Goal: Information Seeking & Learning: Find specific fact

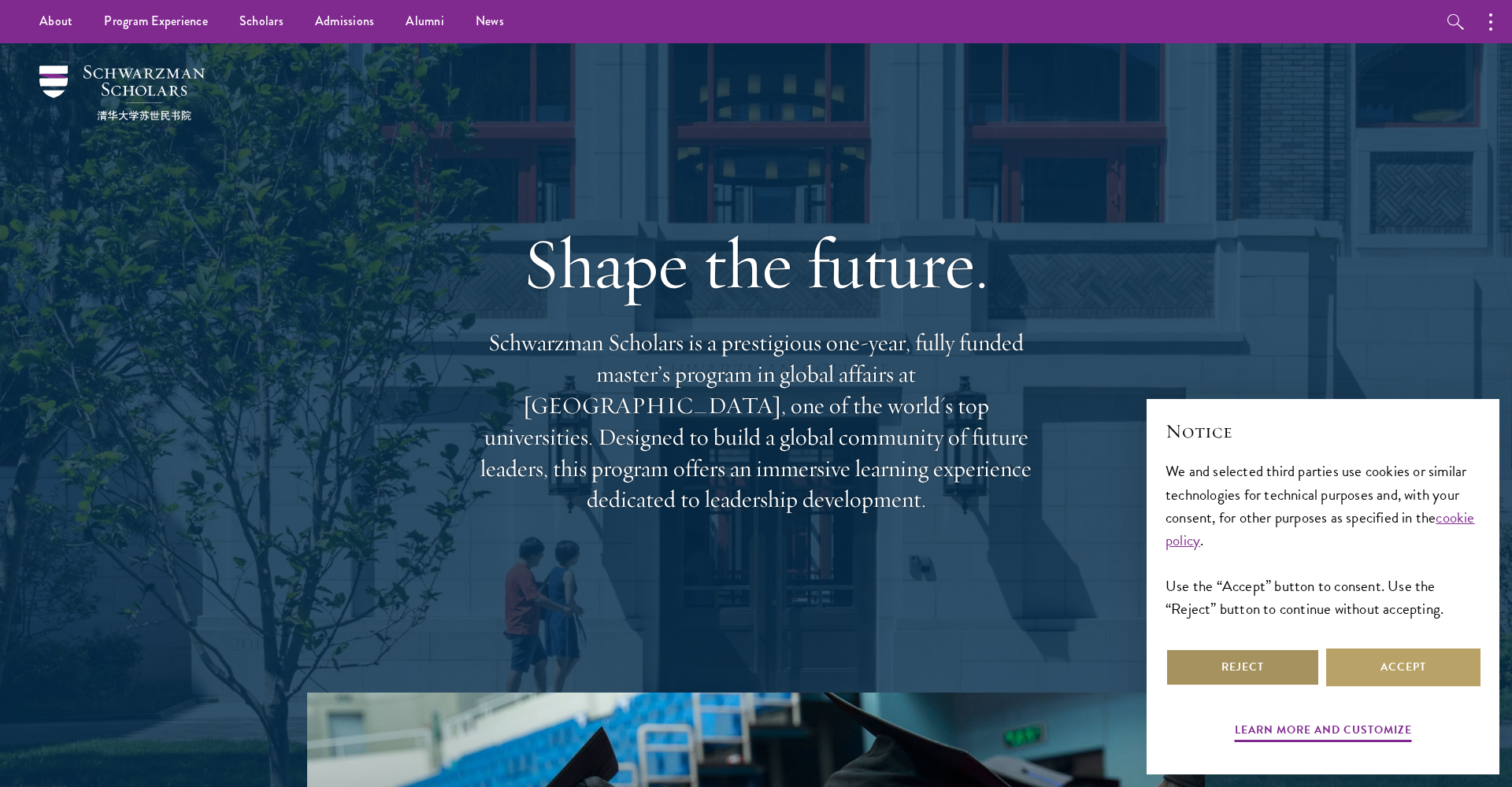
click at [1272, 663] on button "Reject" at bounding box center [1243, 668] width 154 height 38
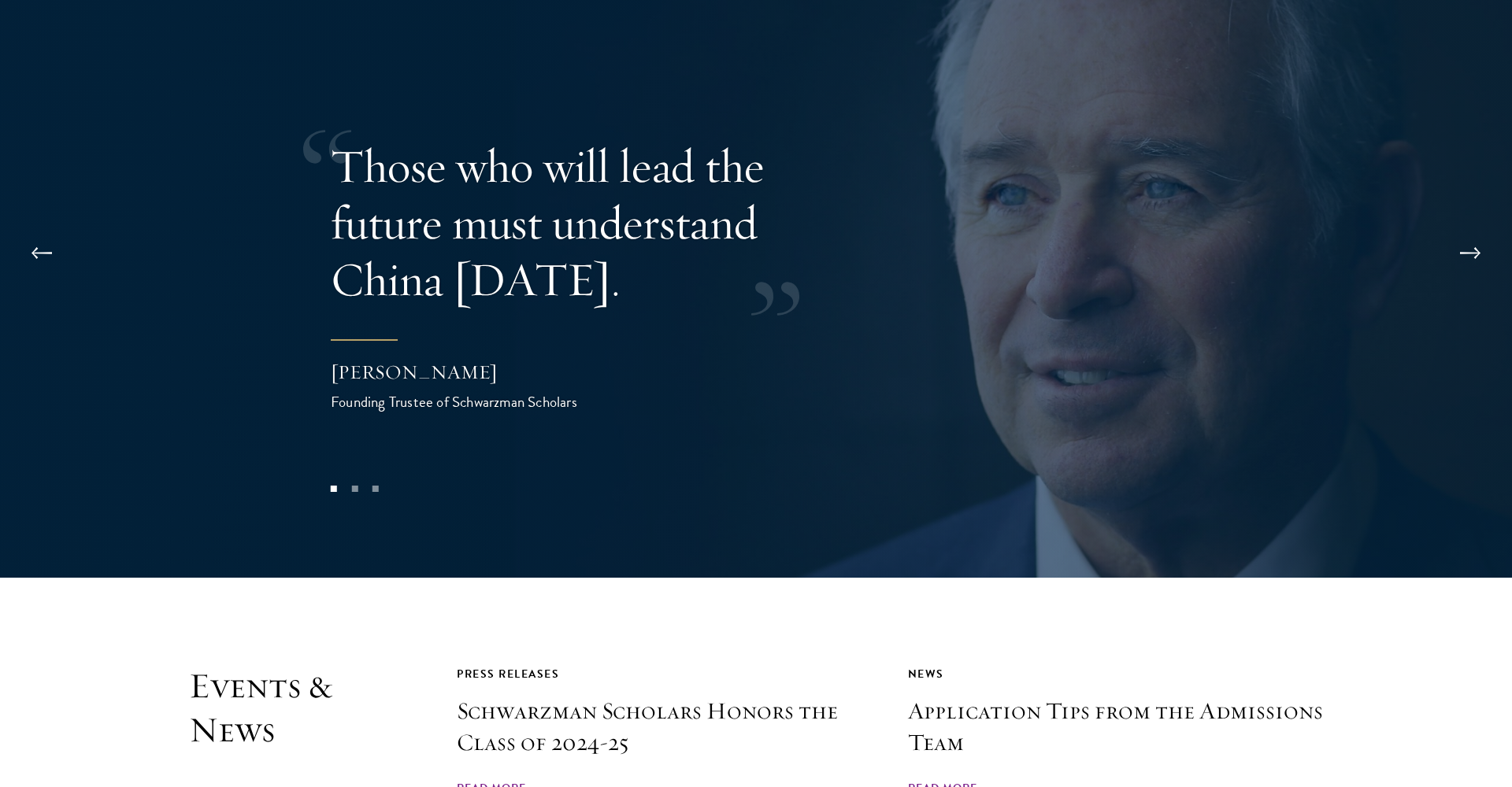
scroll to position [3300, 0]
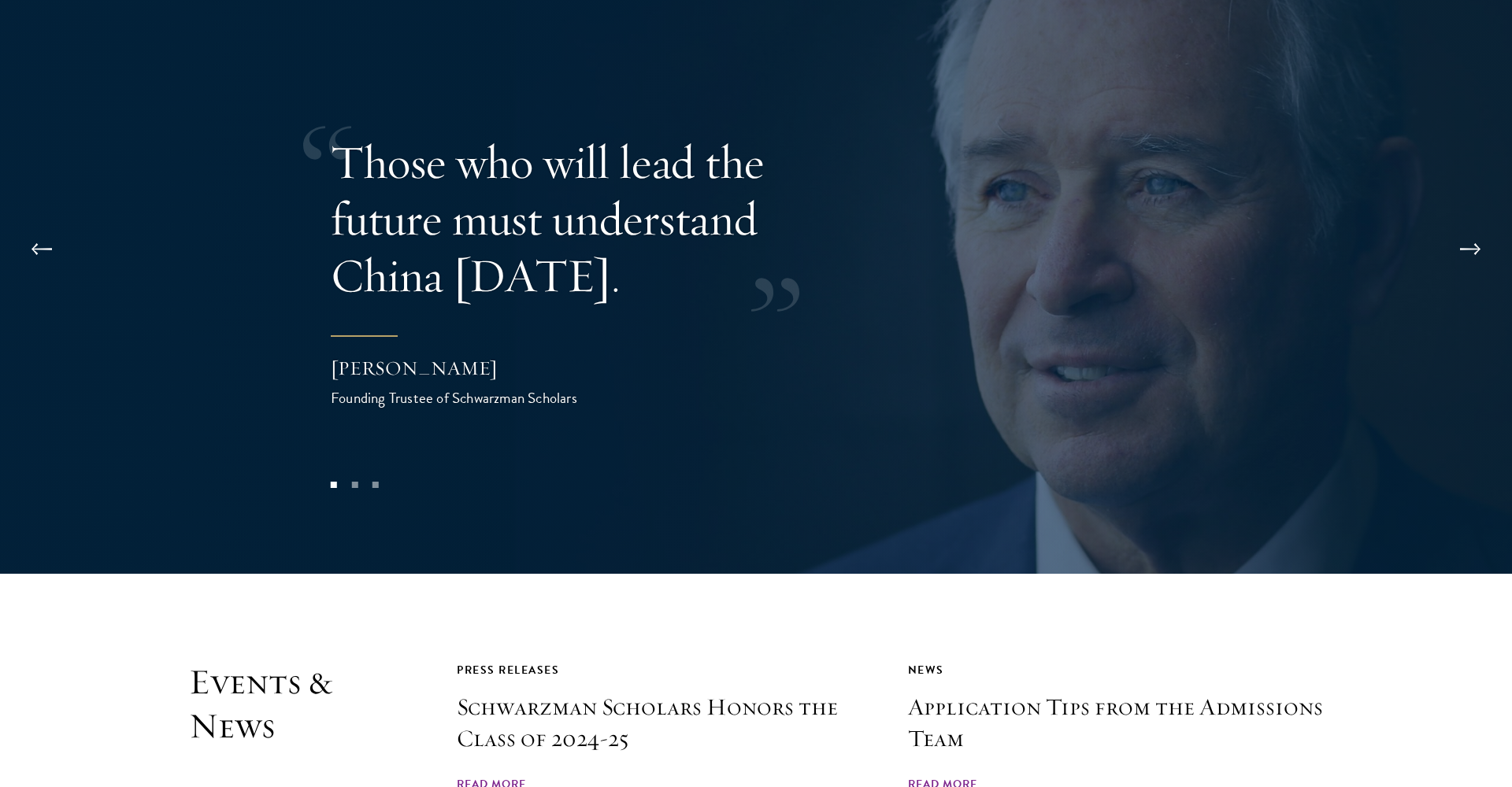
drag, startPoint x: 548, startPoint y: 316, endPoint x: 354, endPoint y: 308, distance: 194.2
click at [354, 355] on div "Stephen A. Schwarzman" at bounding box center [487, 368] width 315 height 27
drag, startPoint x: 329, startPoint y: 311, endPoint x: 483, endPoint y: 317, distance: 154.1
click at [483, 317] on div "Those who will lead the future must understand China today. Stephen A. Schwarzm…" at bounding box center [756, 271] width 1512 height 604
click at [483, 355] on div "Stephen A. Schwarzman" at bounding box center [487, 368] width 315 height 27
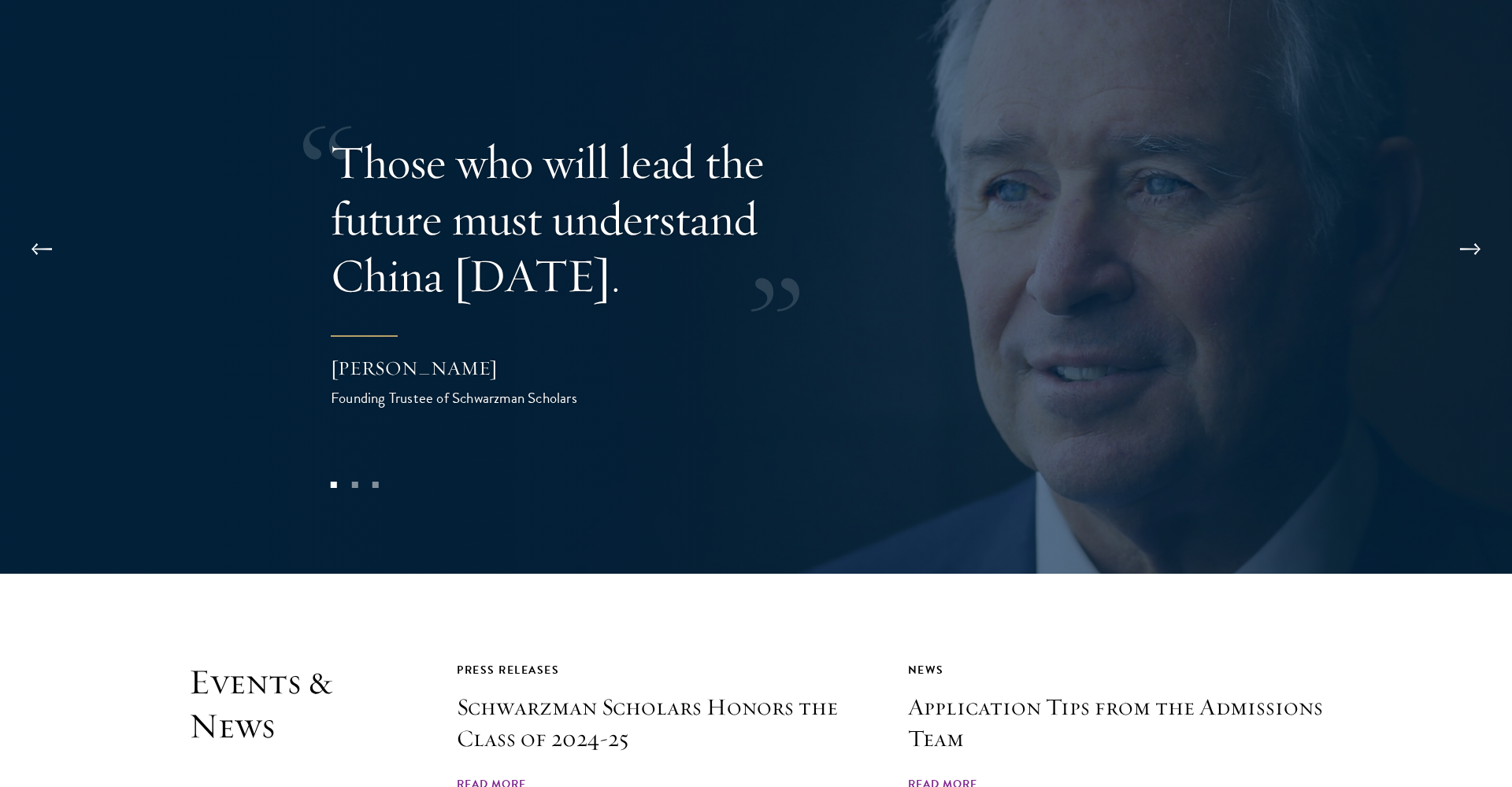
click at [483, 355] on div "Stephen A. Schwarzman" at bounding box center [487, 368] width 315 height 27
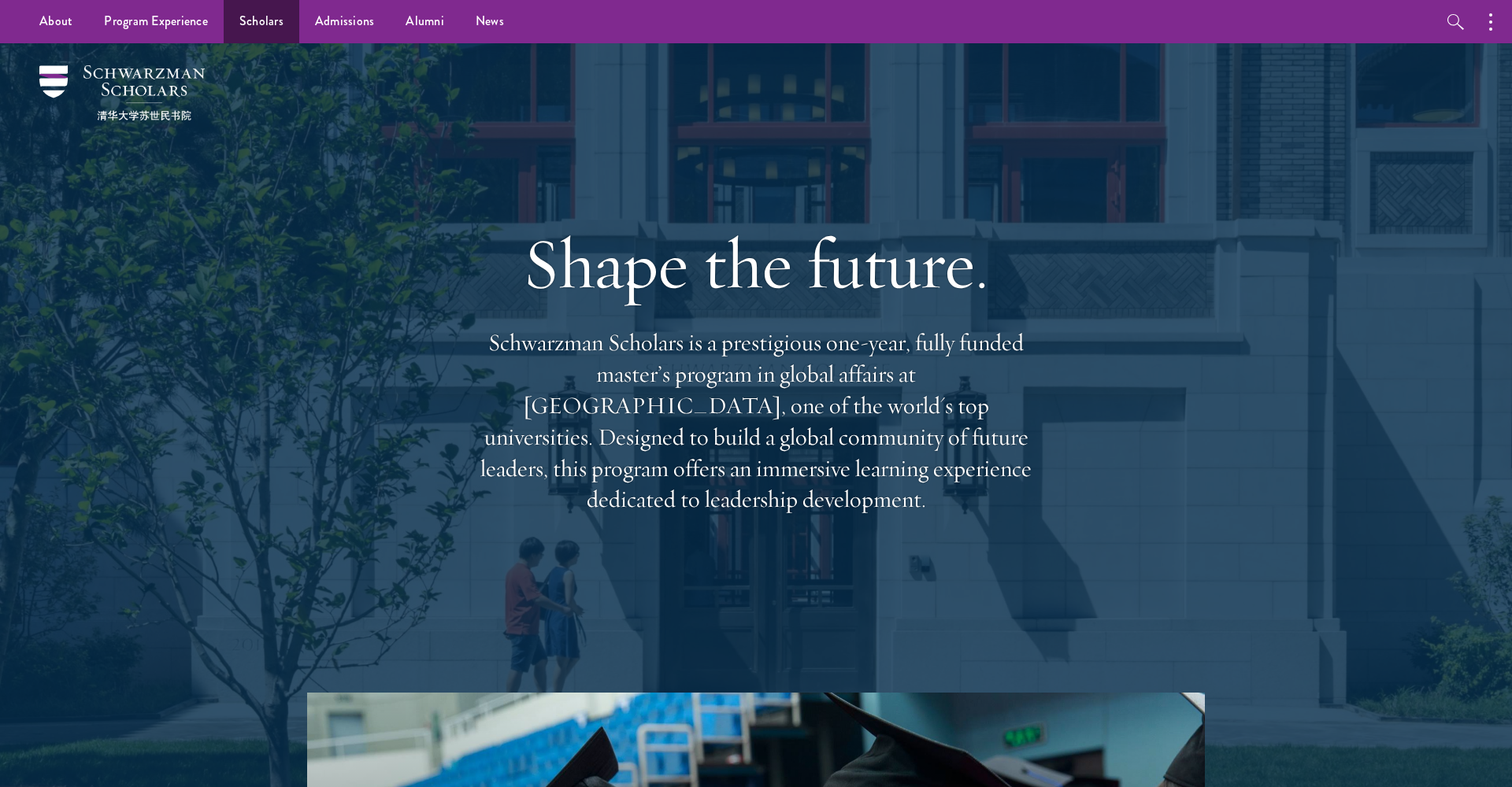
scroll to position [0, 0]
click at [248, 30] on link "Scholars" at bounding box center [261, 22] width 75 height 44
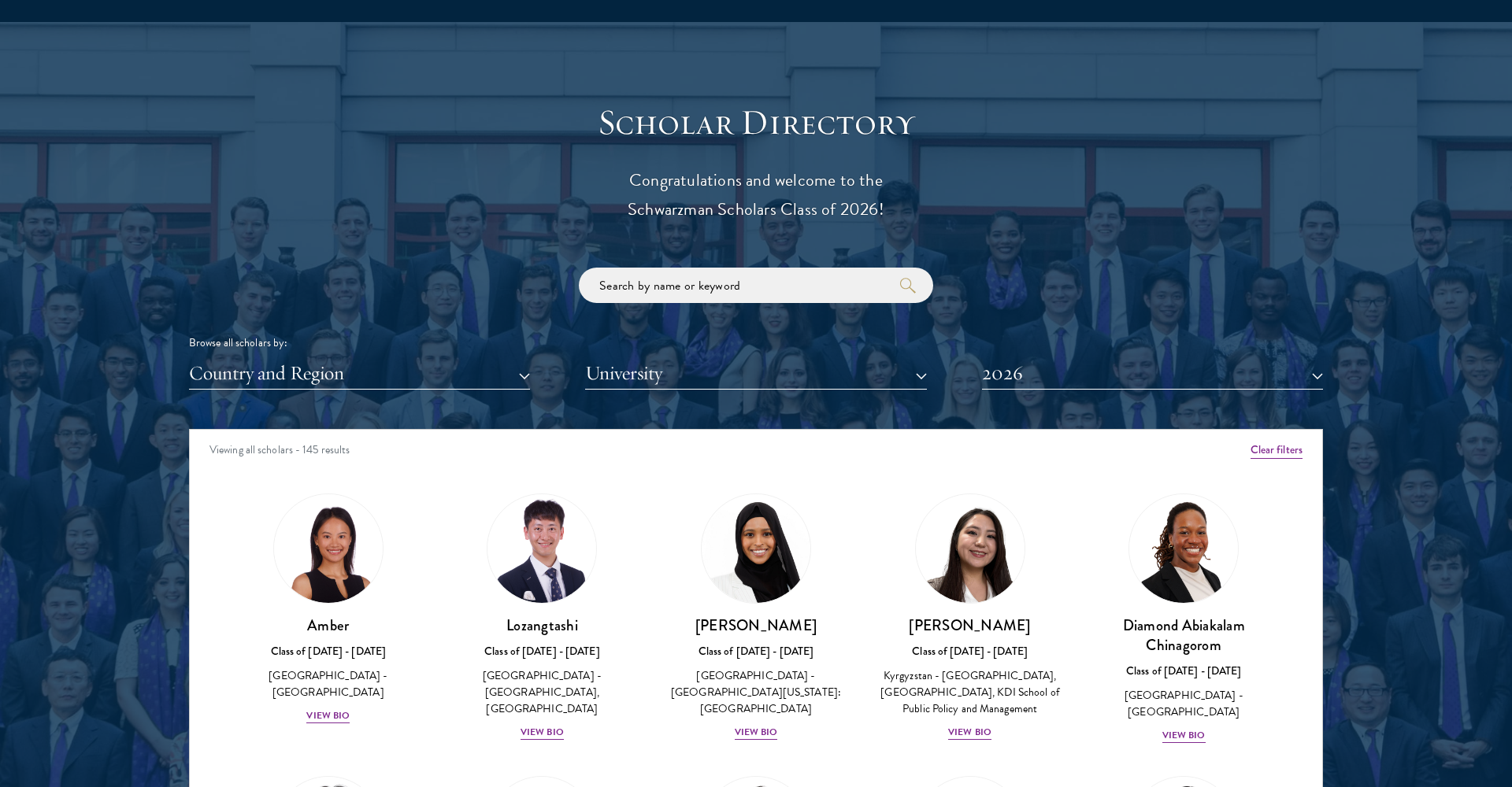
scroll to position [1739, 0]
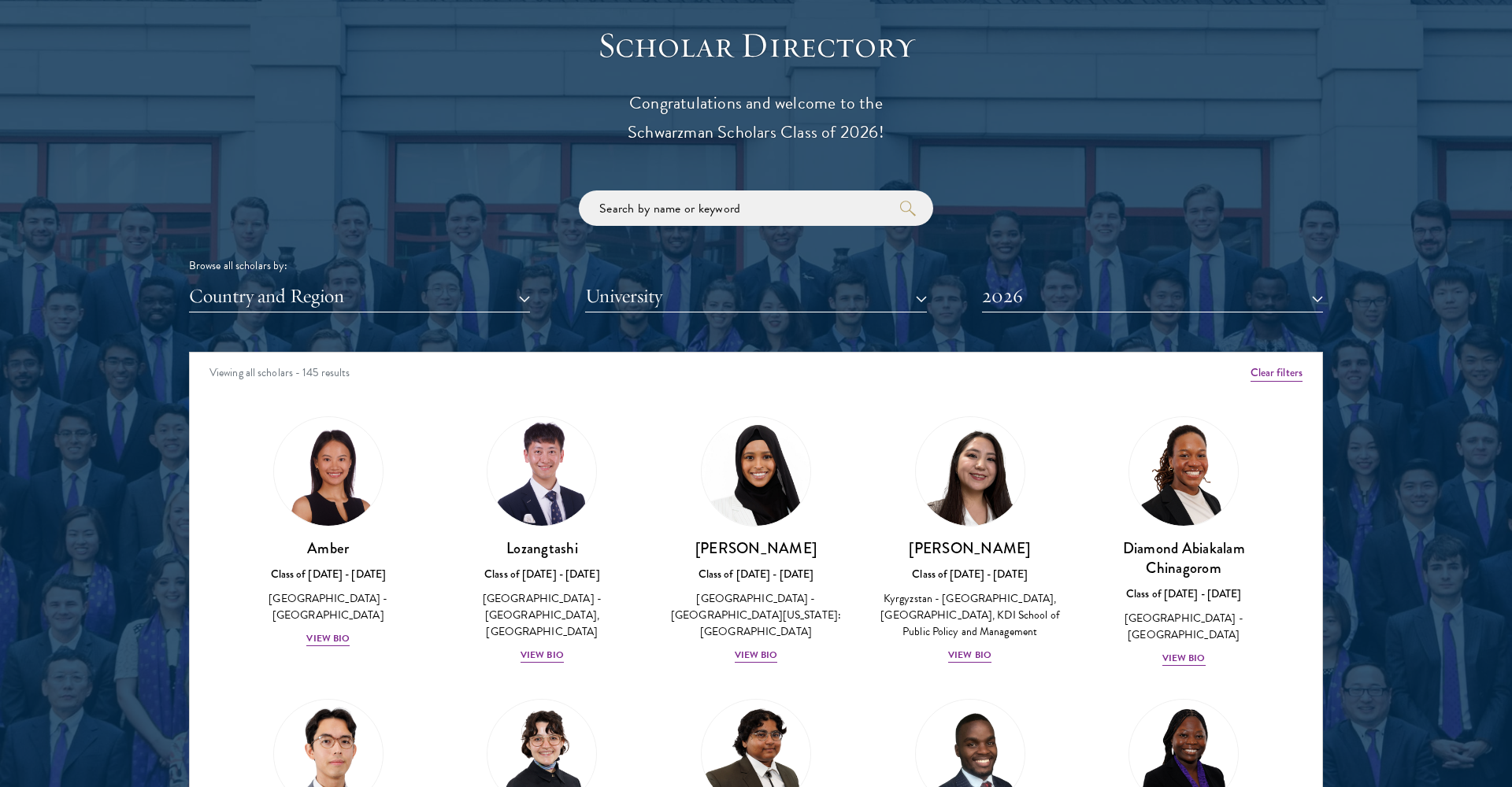
click at [643, 299] on button "University" at bounding box center [756, 297] width 341 height 32
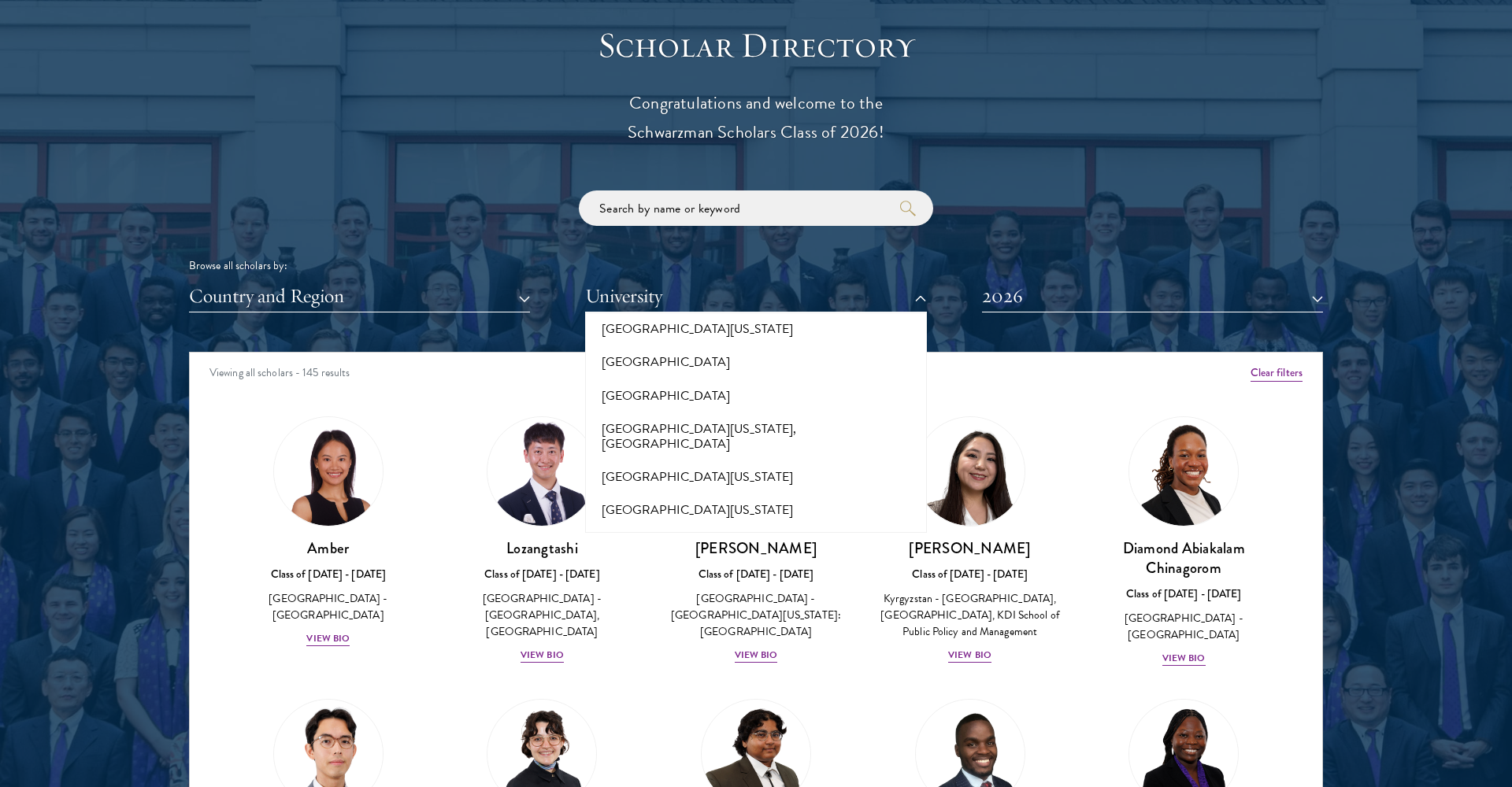
scroll to position [12150, 0]
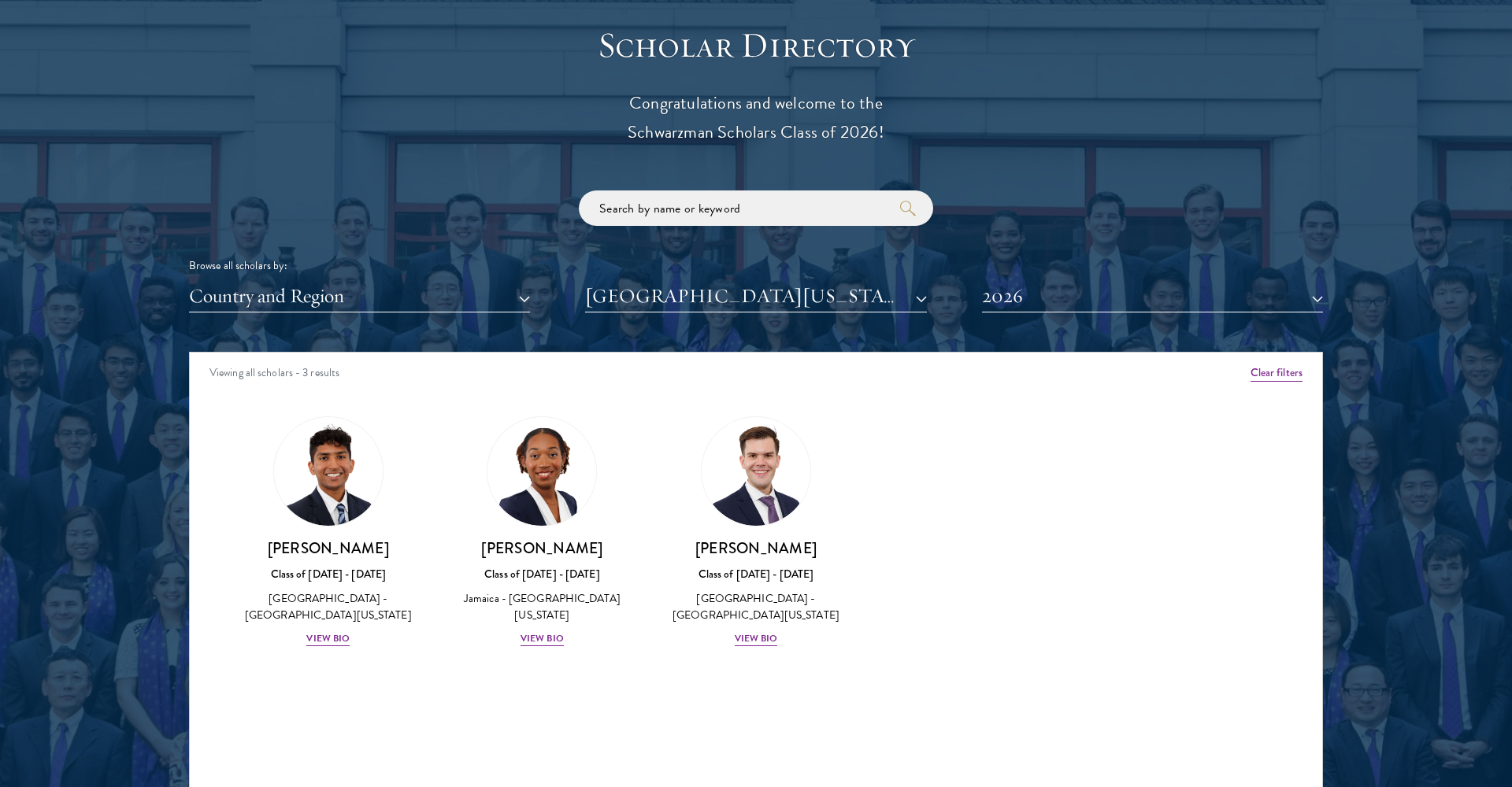
click at [646, 291] on button "[GEOGRAPHIC_DATA][US_STATE]" at bounding box center [756, 297] width 341 height 32
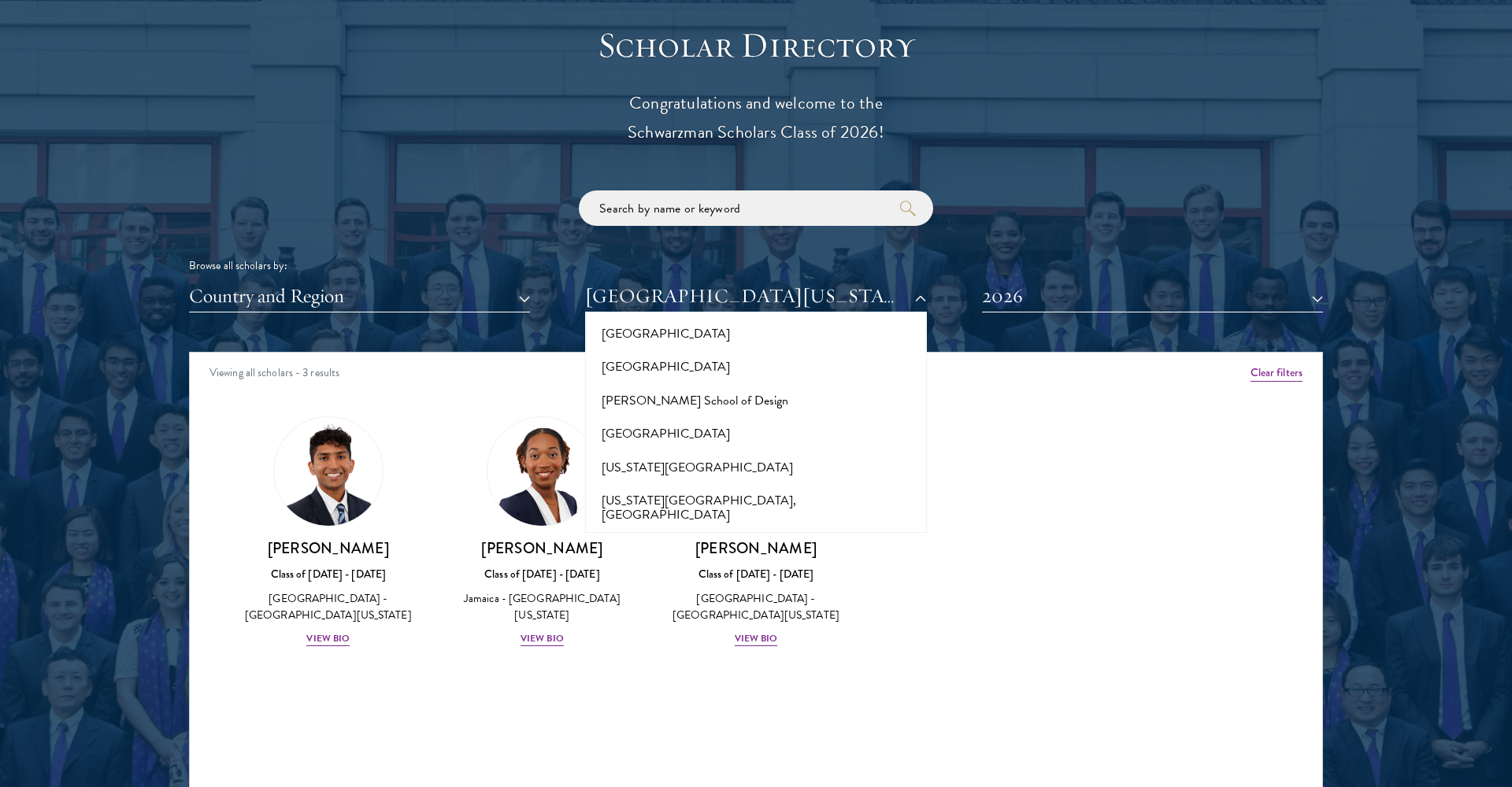
scroll to position [7246, 0]
click at [626, 639] on button "[GEOGRAPHIC_DATA]" at bounding box center [756, 656] width 331 height 33
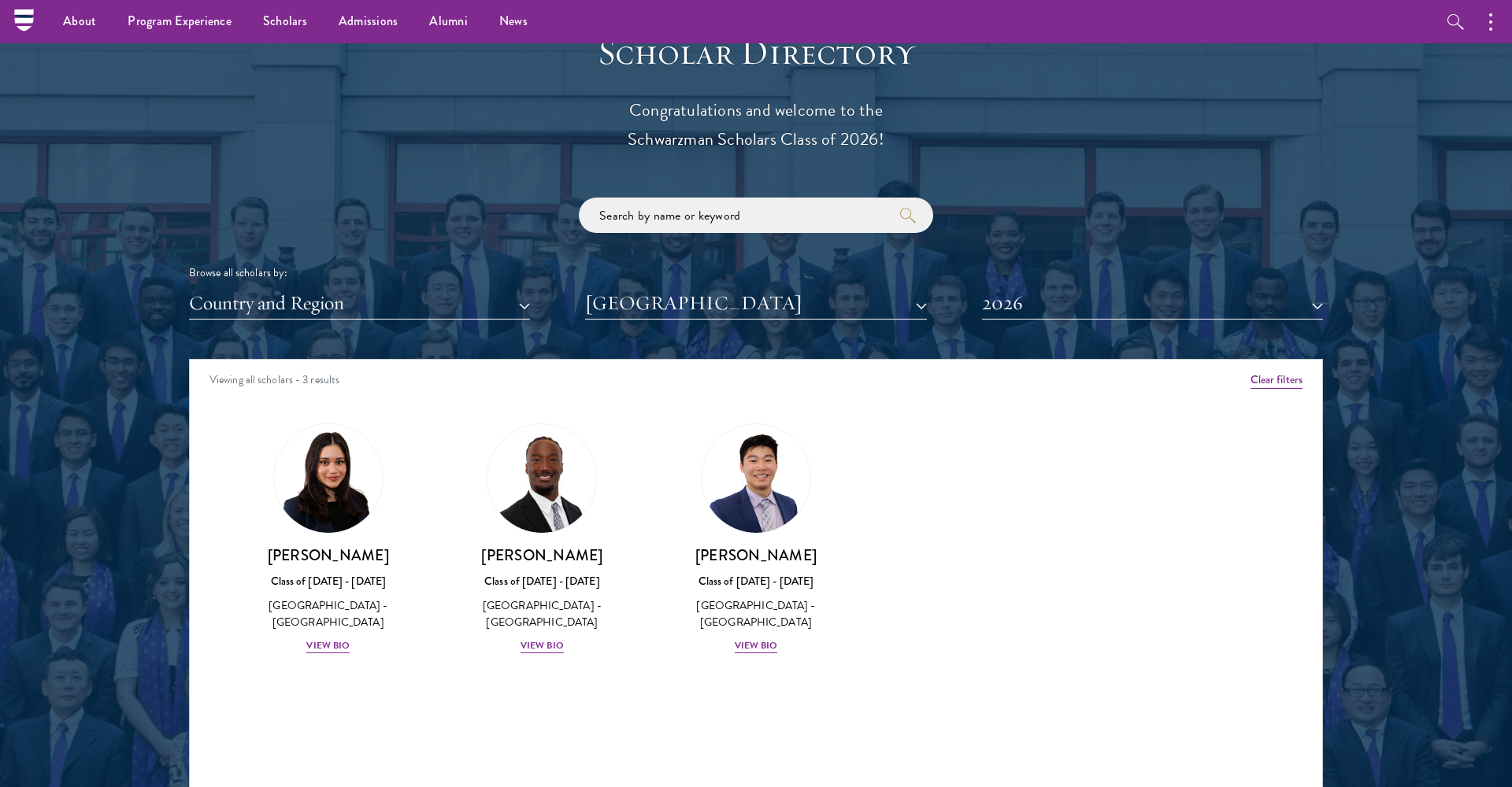
scroll to position [1707, 0]
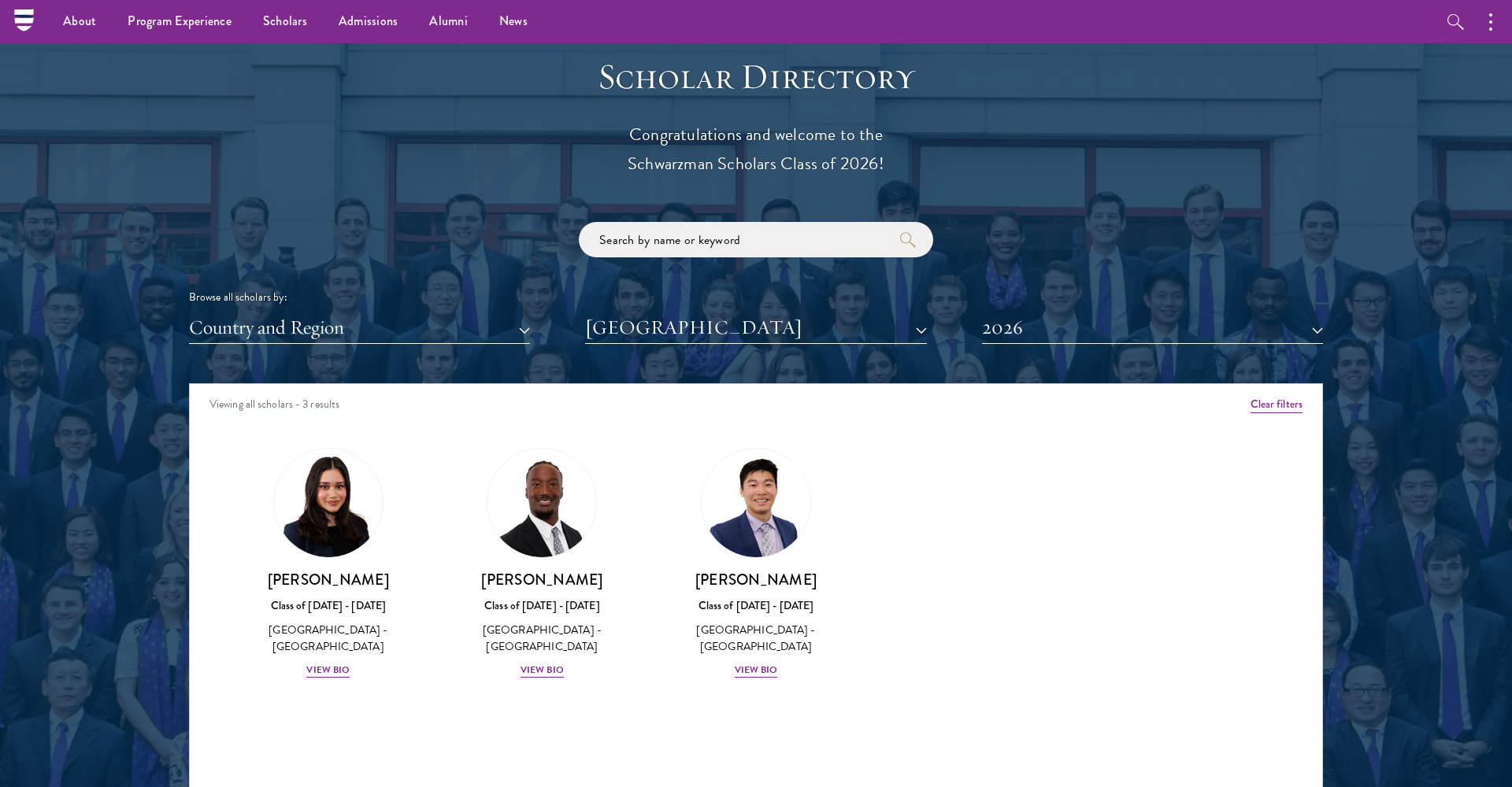
click at [1027, 332] on button "2026" at bounding box center [1153, 328] width 341 height 32
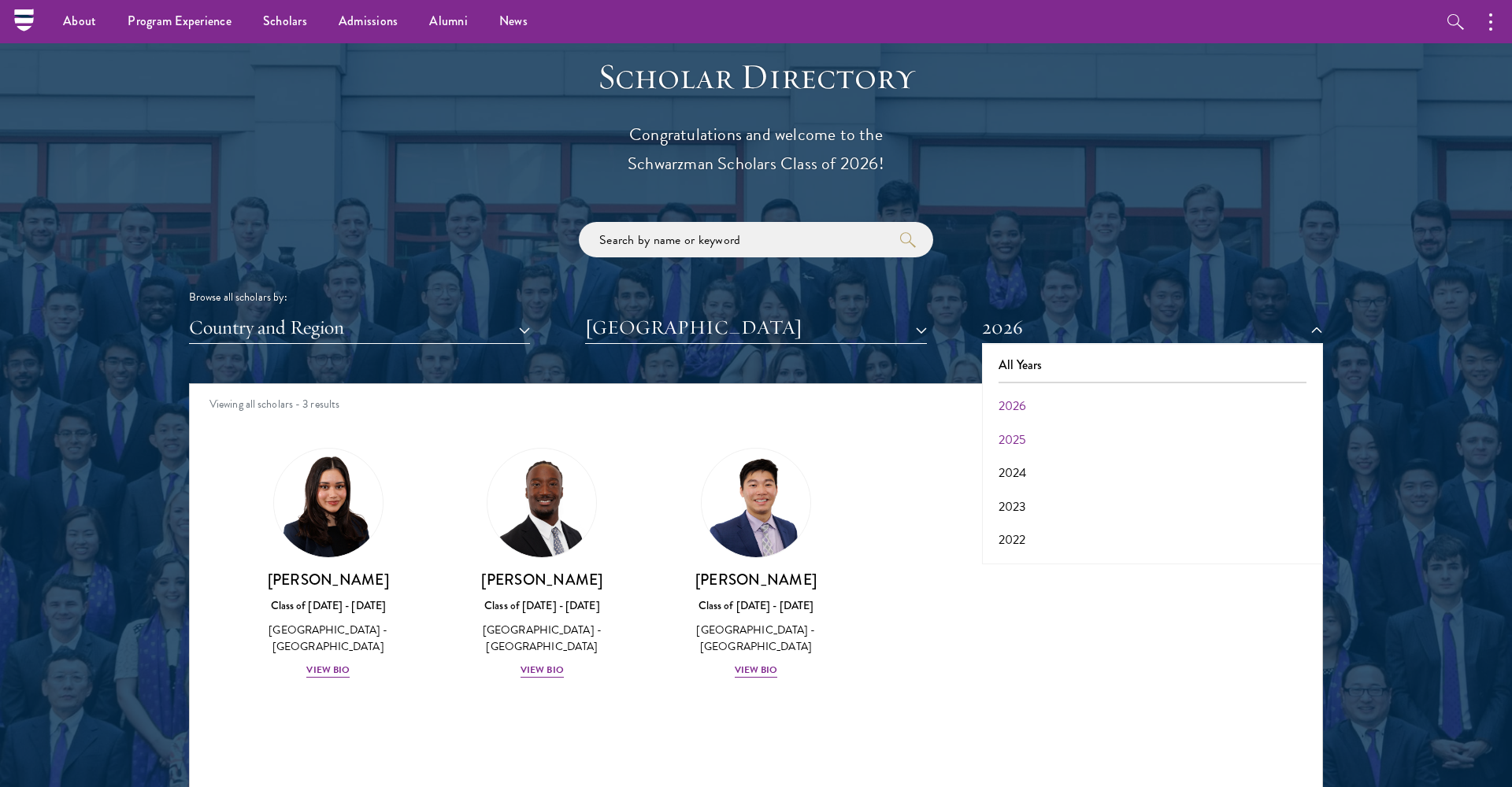
click at [1013, 435] on button "2025" at bounding box center [1153, 440] width 331 height 33
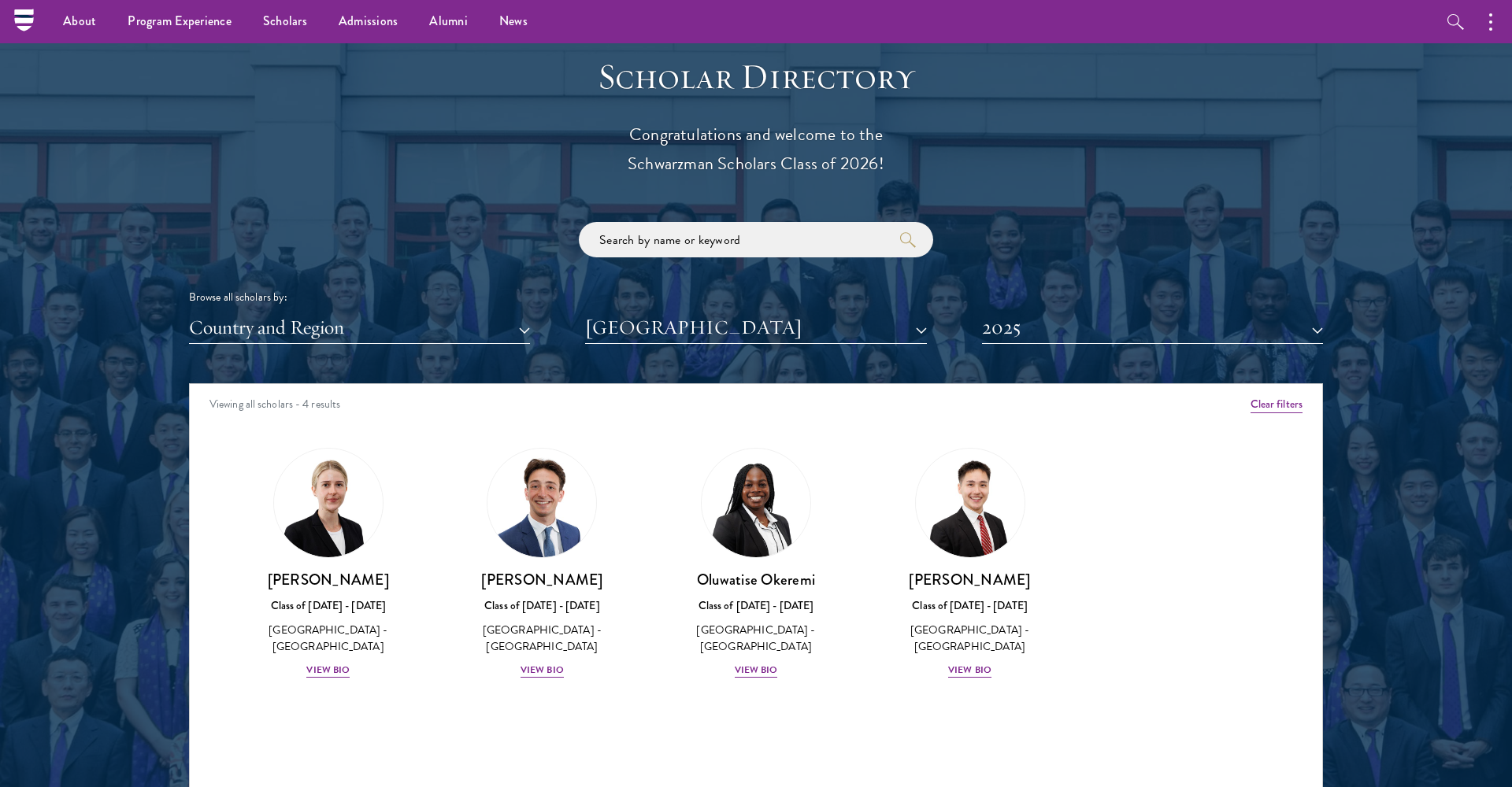
click at [1015, 326] on button "2025" at bounding box center [1153, 328] width 341 height 32
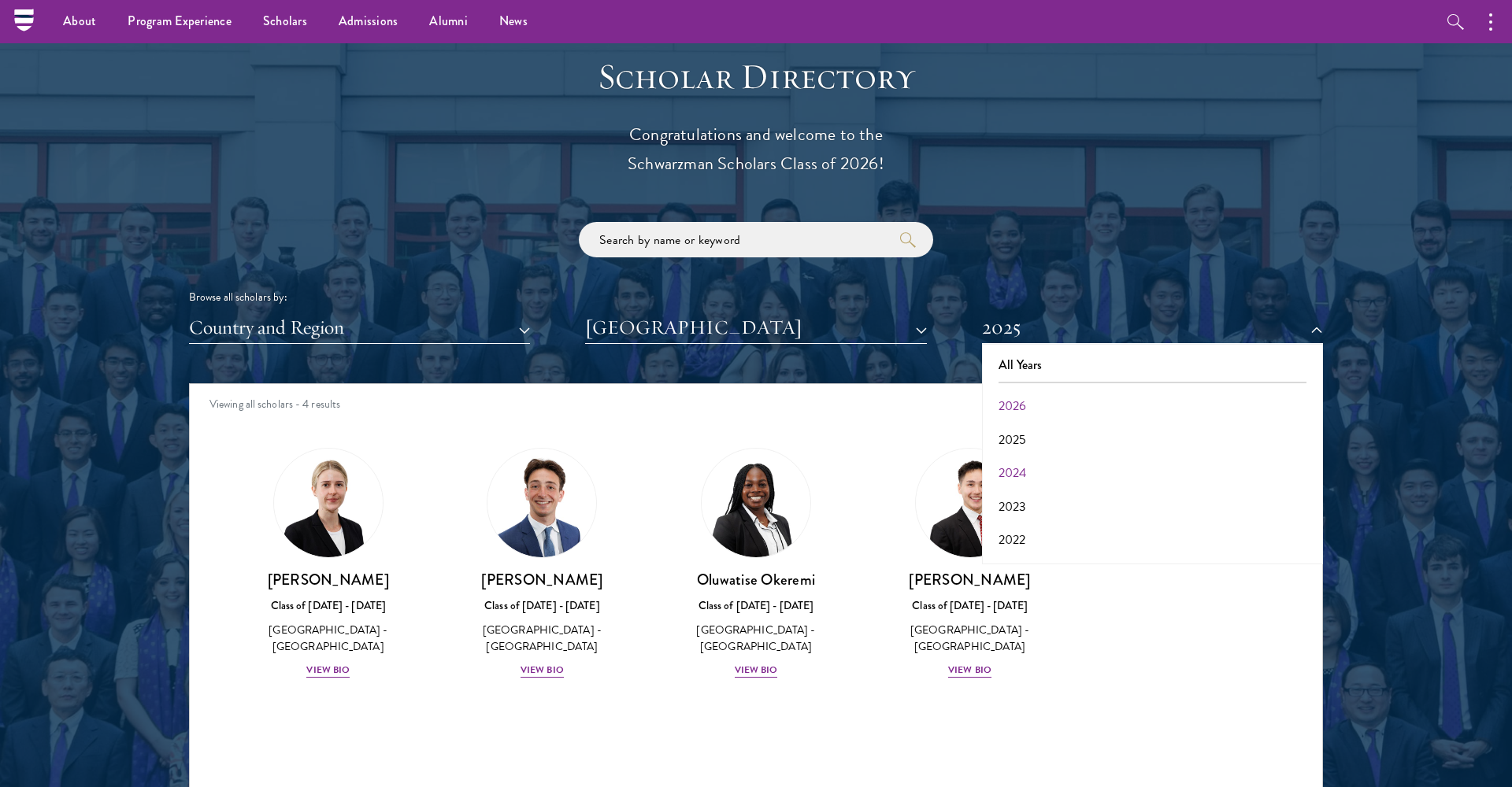
click at [1011, 466] on button "2024" at bounding box center [1153, 473] width 331 height 33
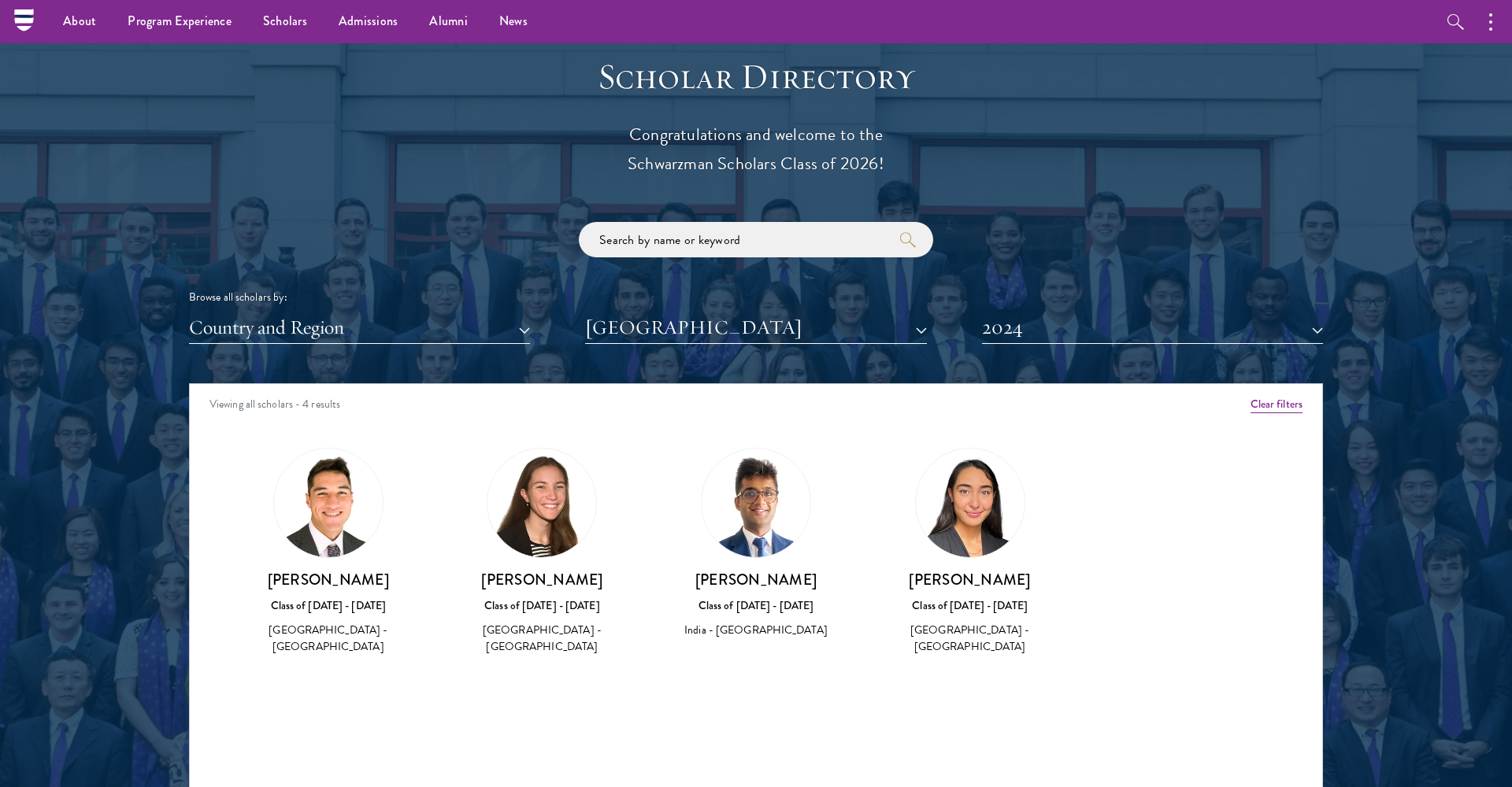
click at [1032, 326] on button "2024" at bounding box center [1153, 328] width 341 height 32
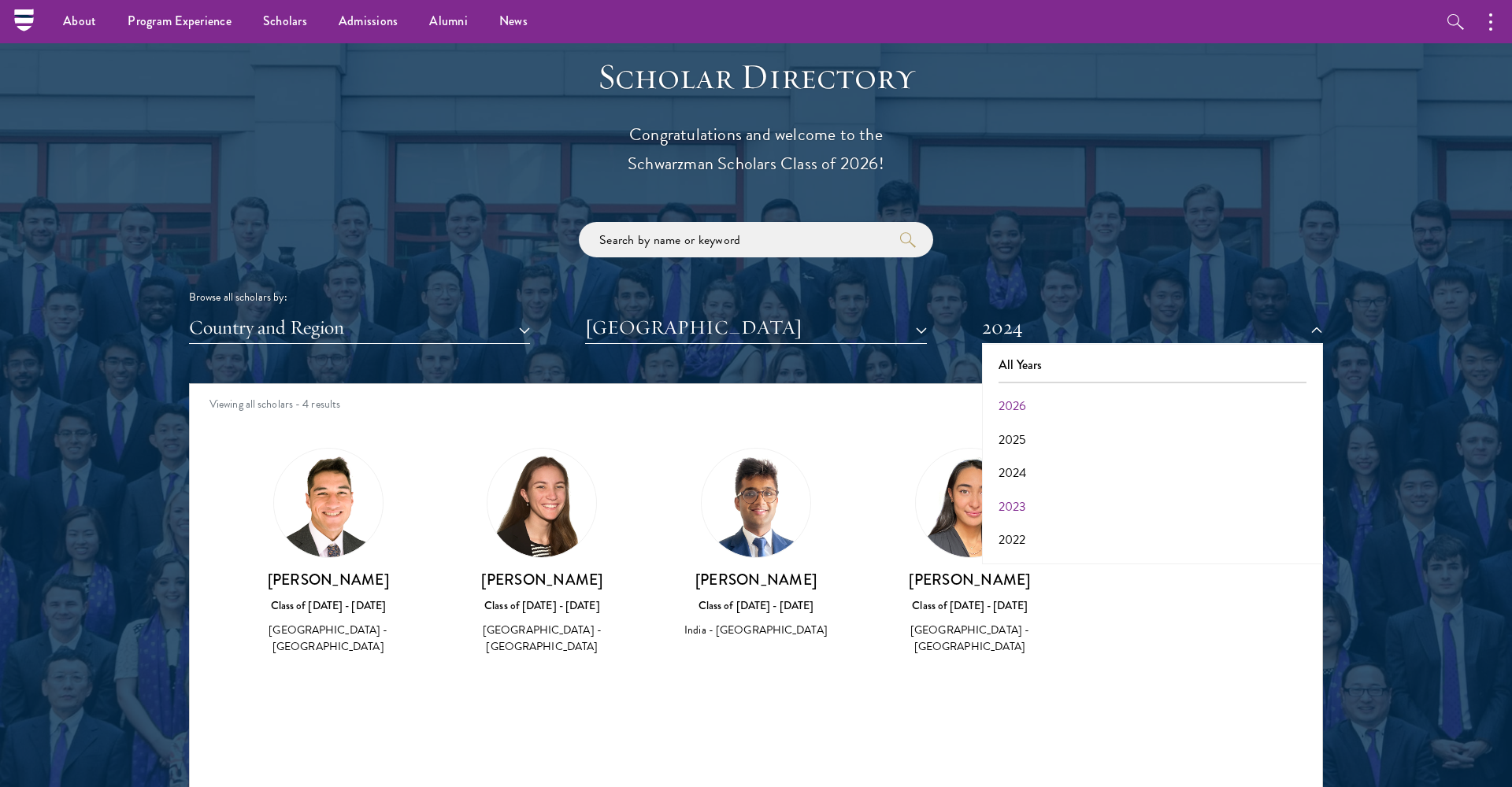
click at [1002, 503] on button "2023" at bounding box center [1153, 506] width 331 height 33
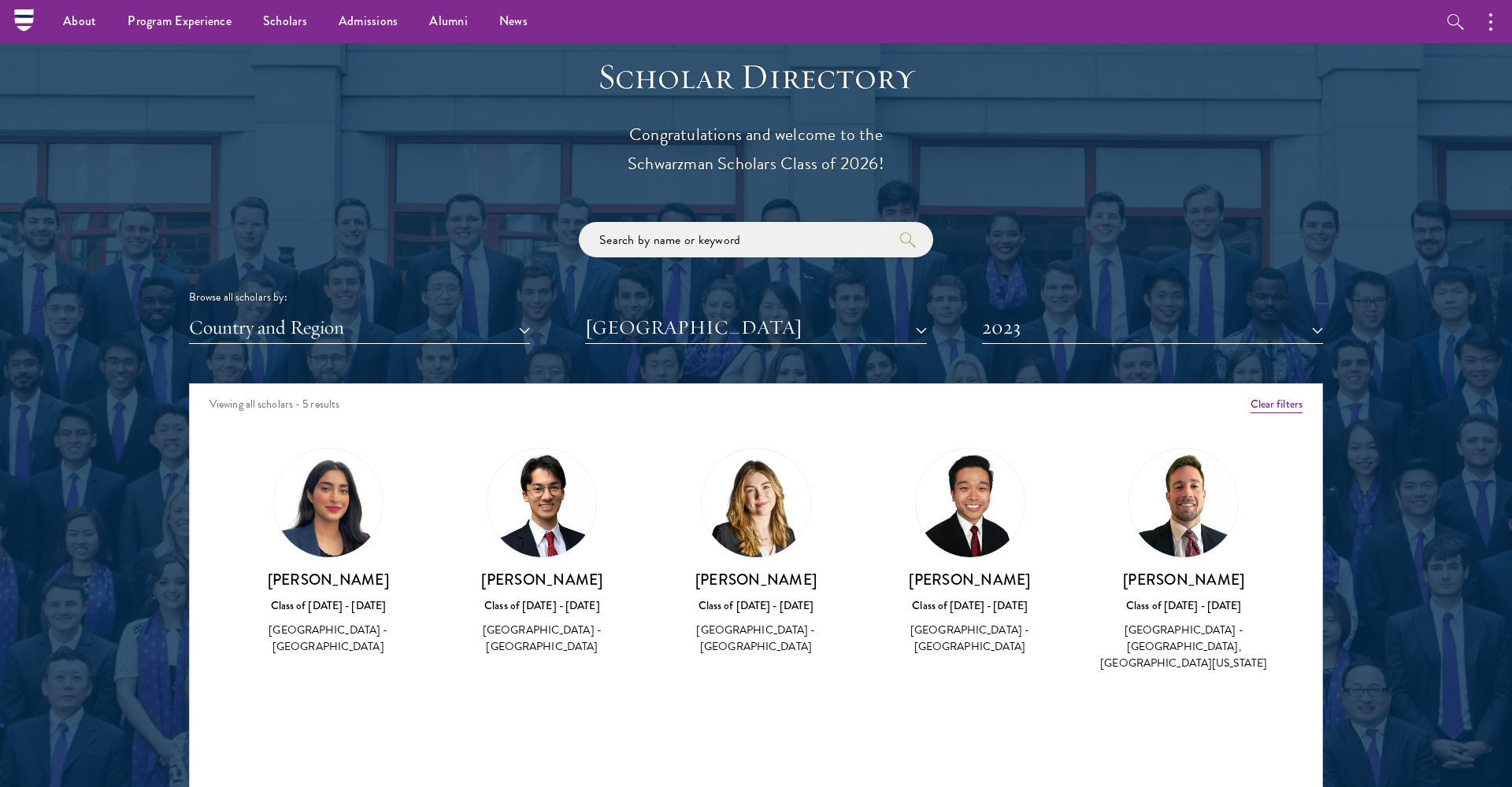
click at [1029, 328] on button "2023" at bounding box center [1153, 328] width 341 height 32
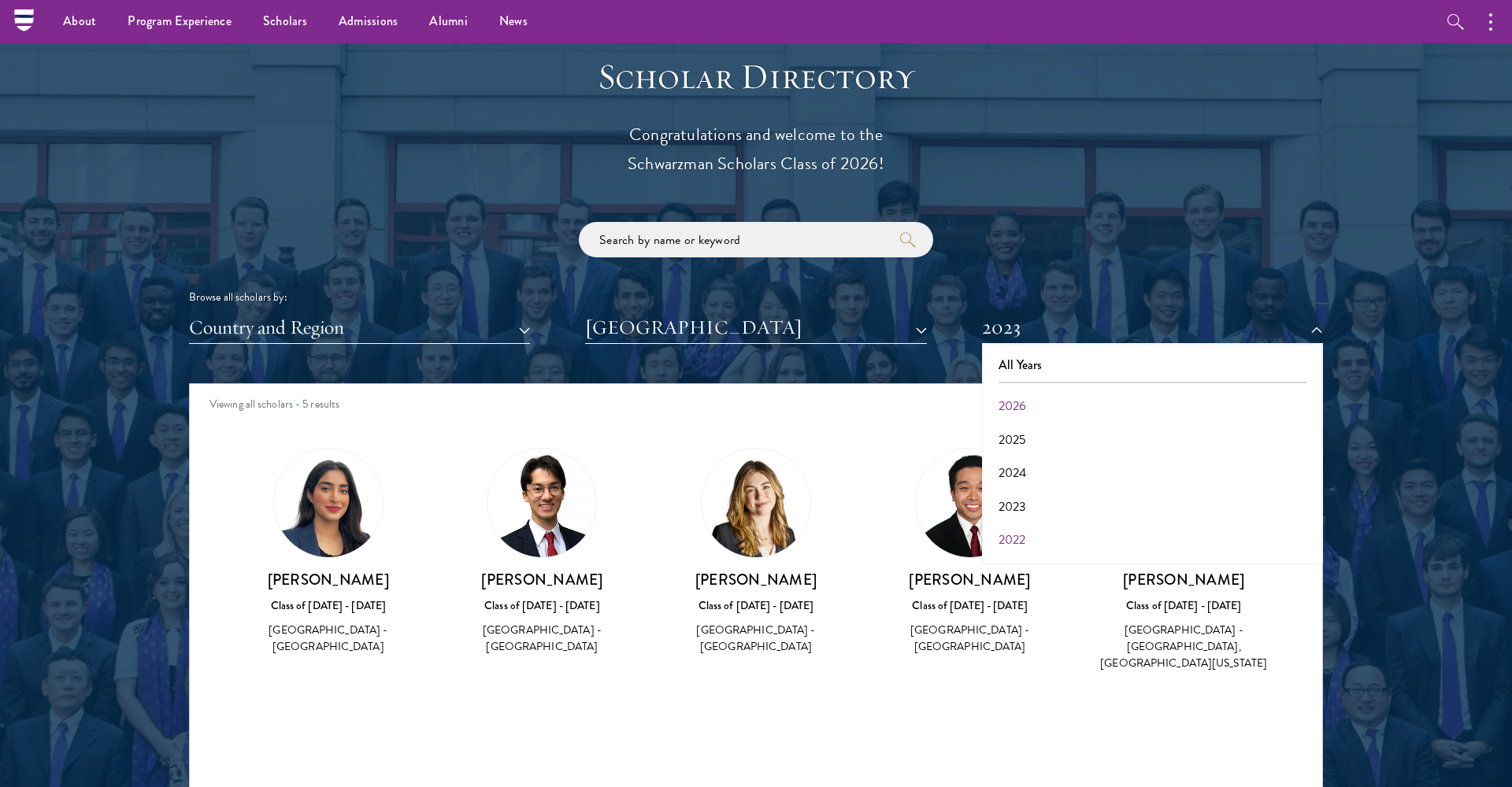
click at [1009, 526] on button "2022" at bounding box center [1153, 540] width 331 height 33
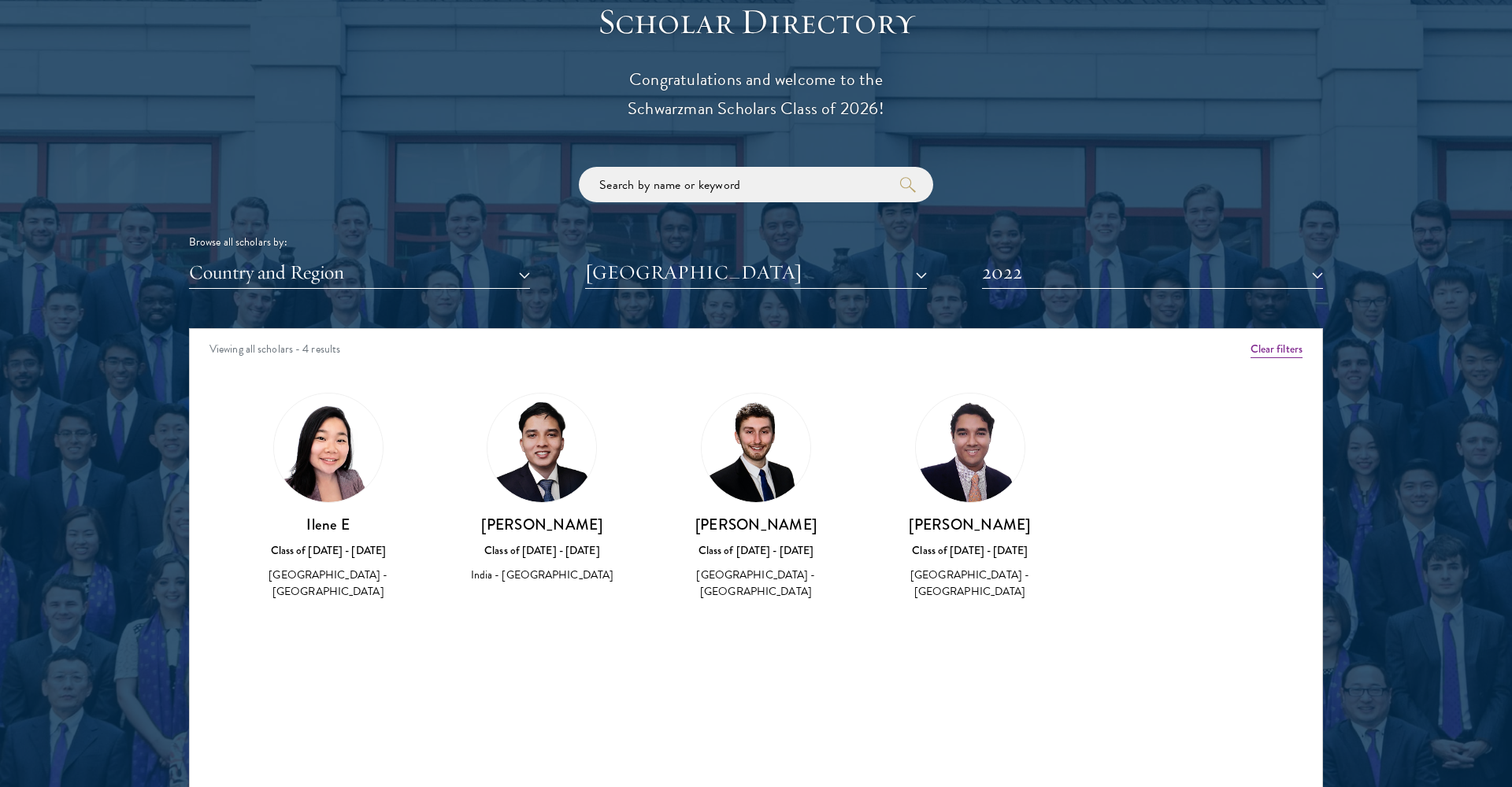
scroll to position [1761, 0]
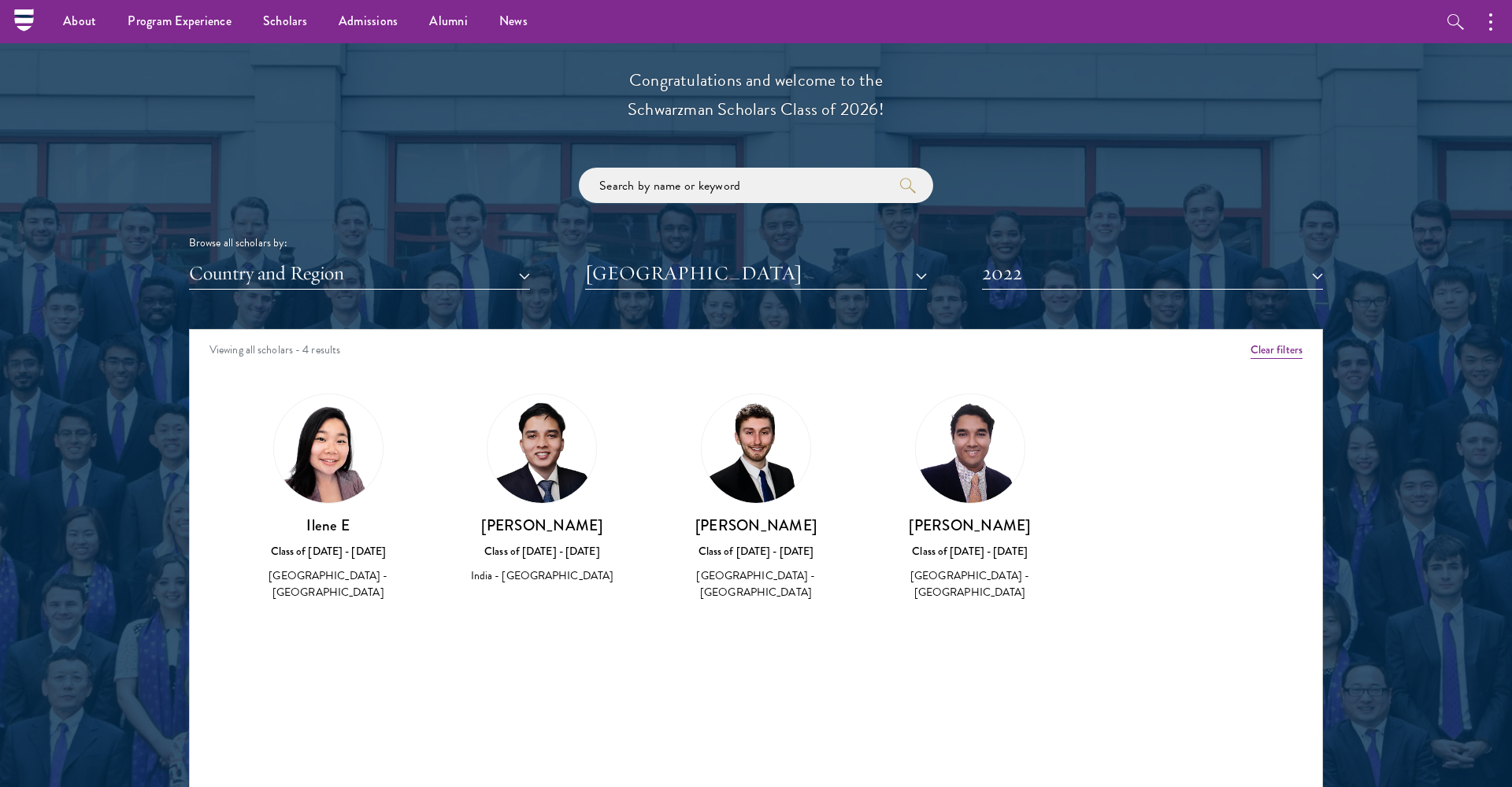
click at [1024, 281] on button "2022" at bounding box center [1153, 274] width 341 height 32
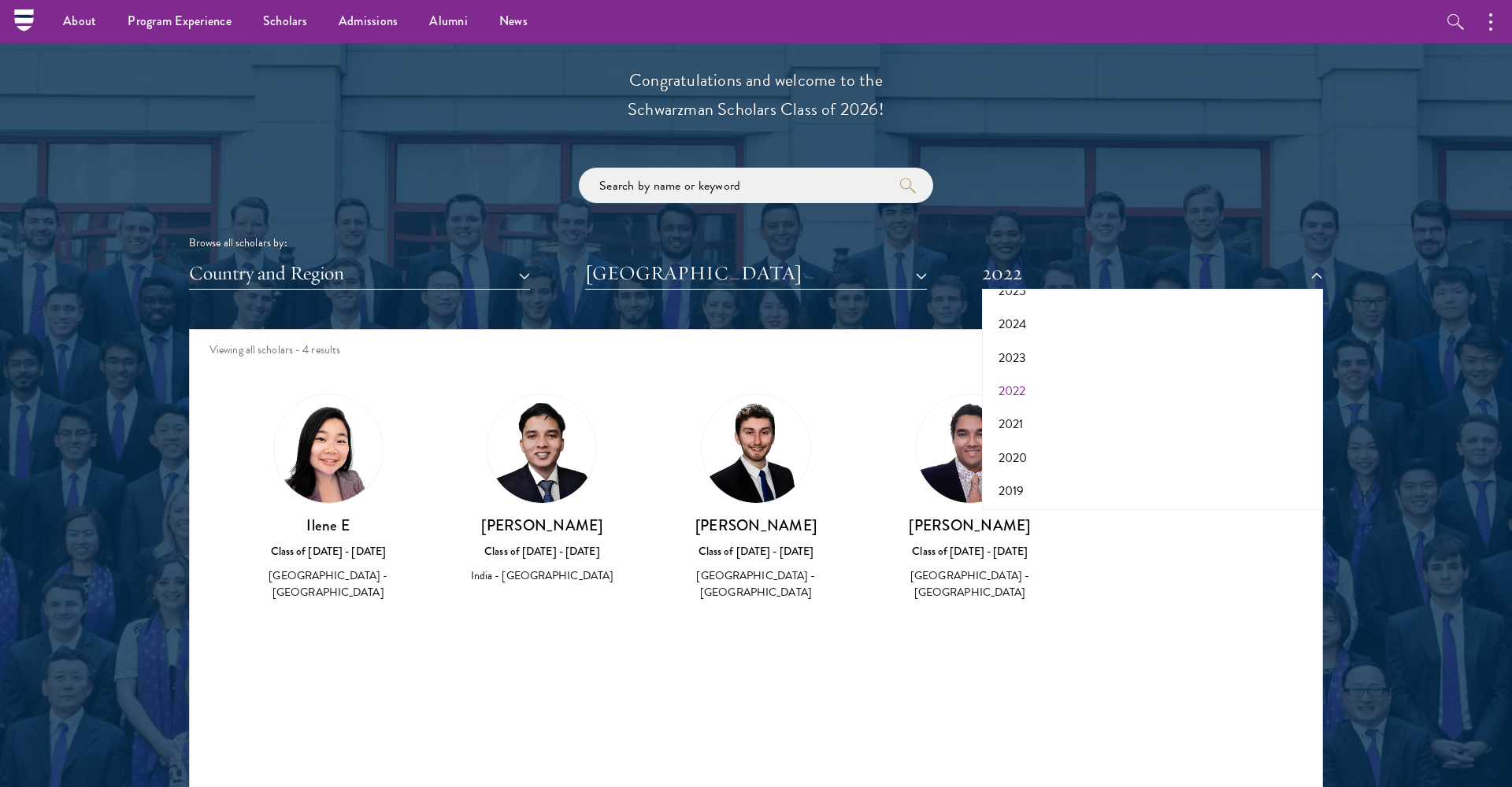
scroll to position [93, 0]
click at [1025, 414] on button "2021" at bounding box center [1153, 424] width 331 height 33
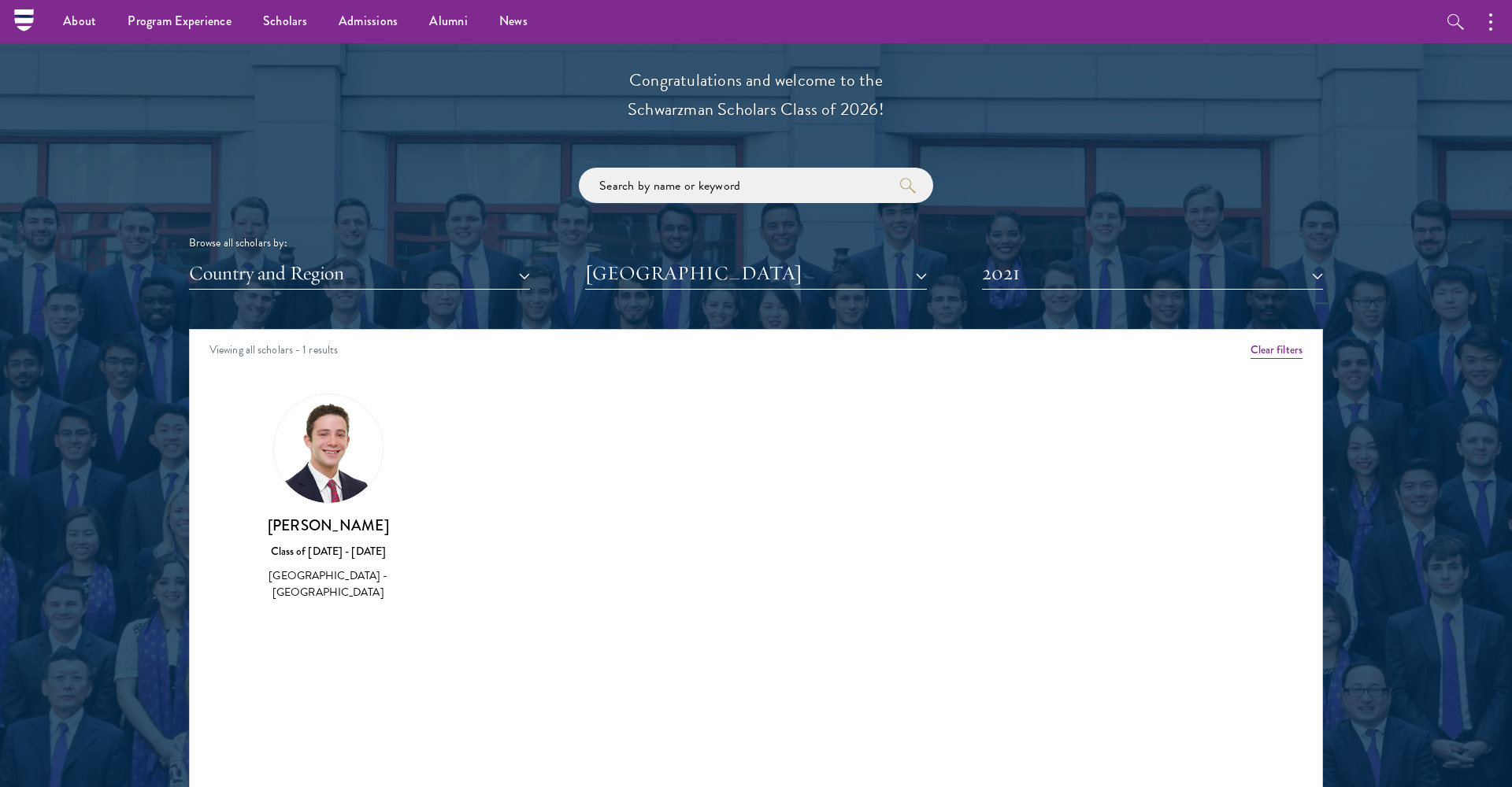
click at [1028, 277] on button "2021" at bounding box center [1153, 274] width 341 height 32
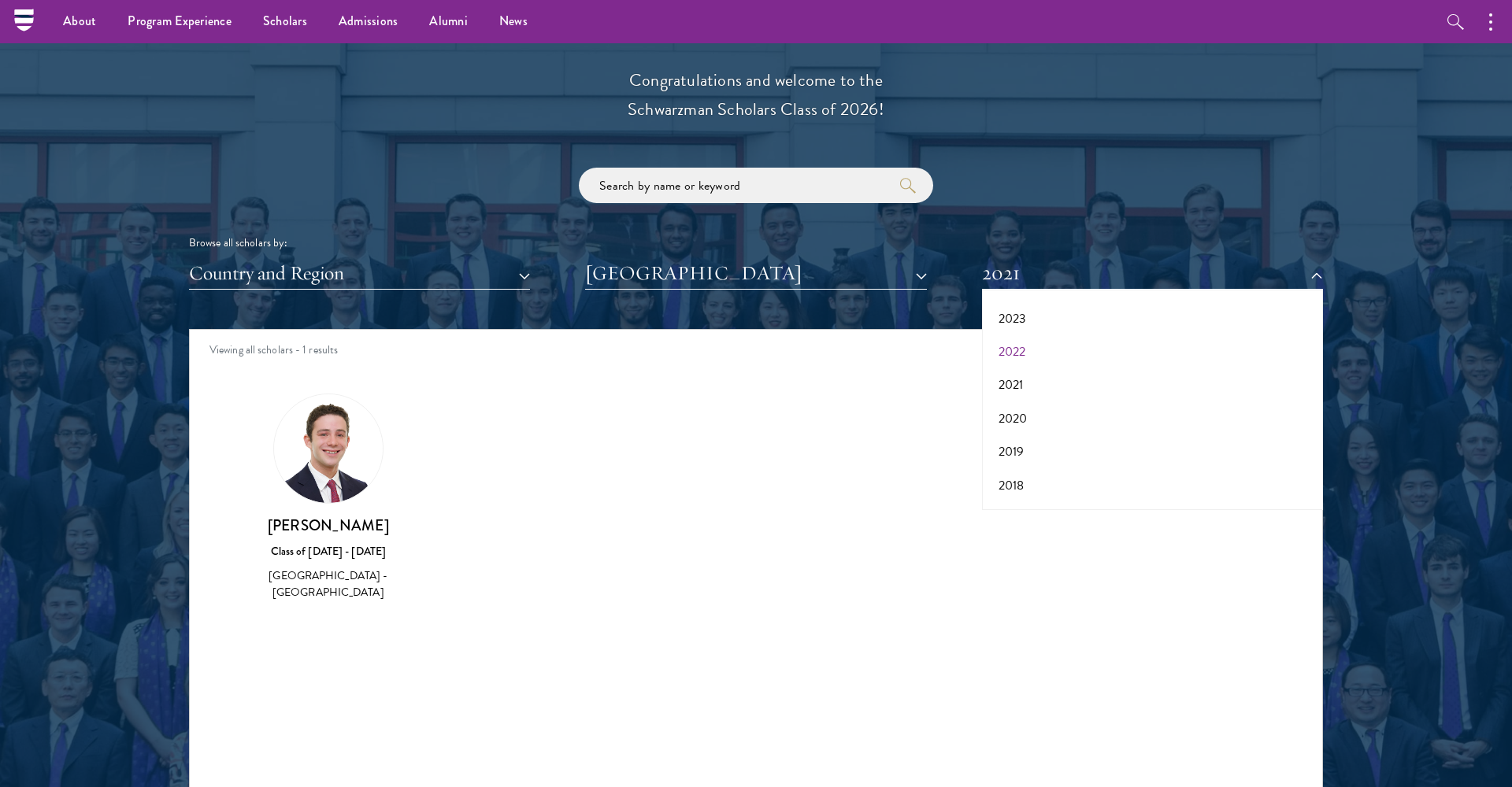
scroll to position [135, 0]
click at [1015, 407] on button "2020" at bounding box center [1153, 417] width 331 height 33
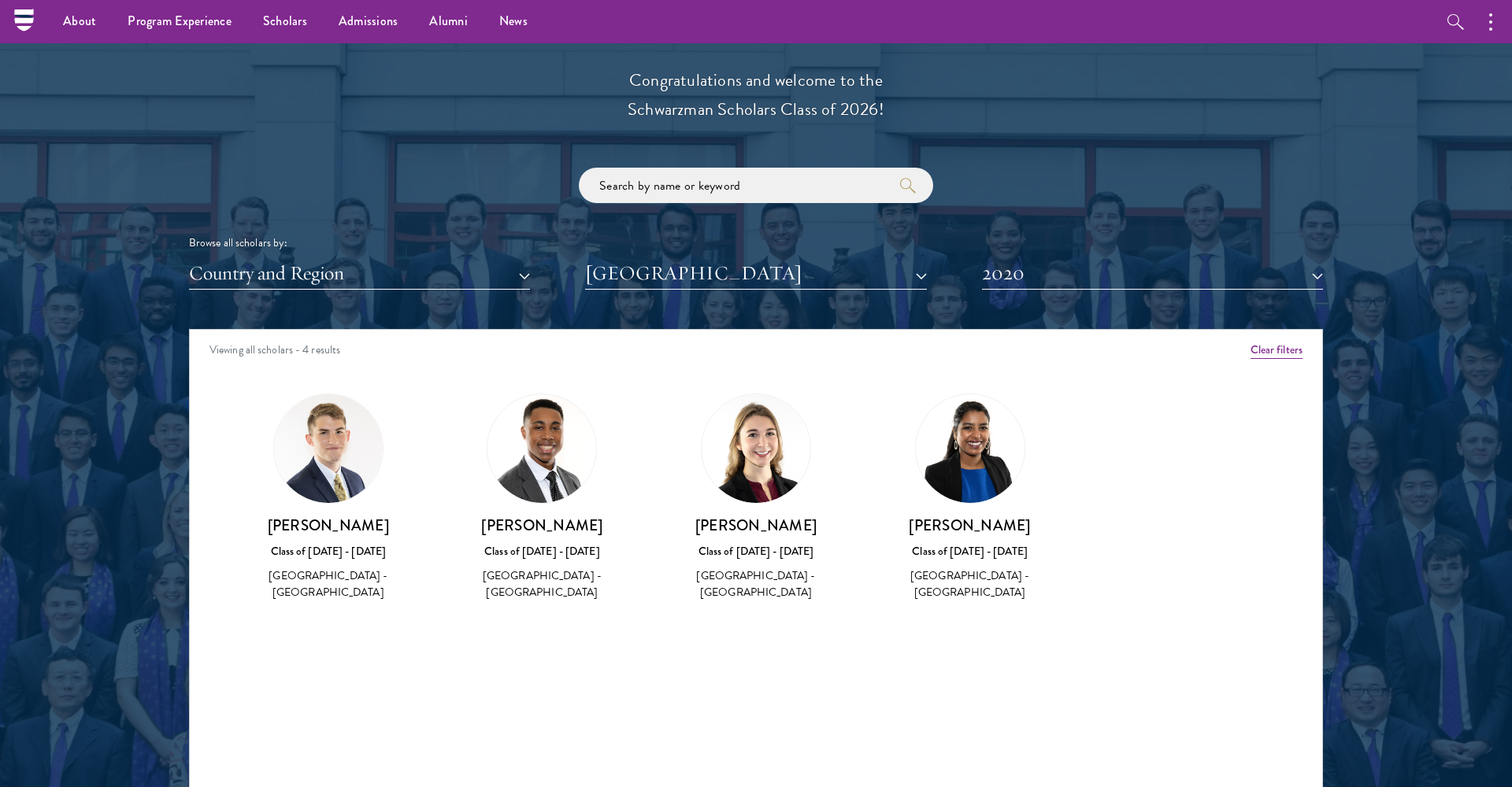
click at [1006, 279] on button "2020" at bounding box center [1153, 274] width 341 height 32
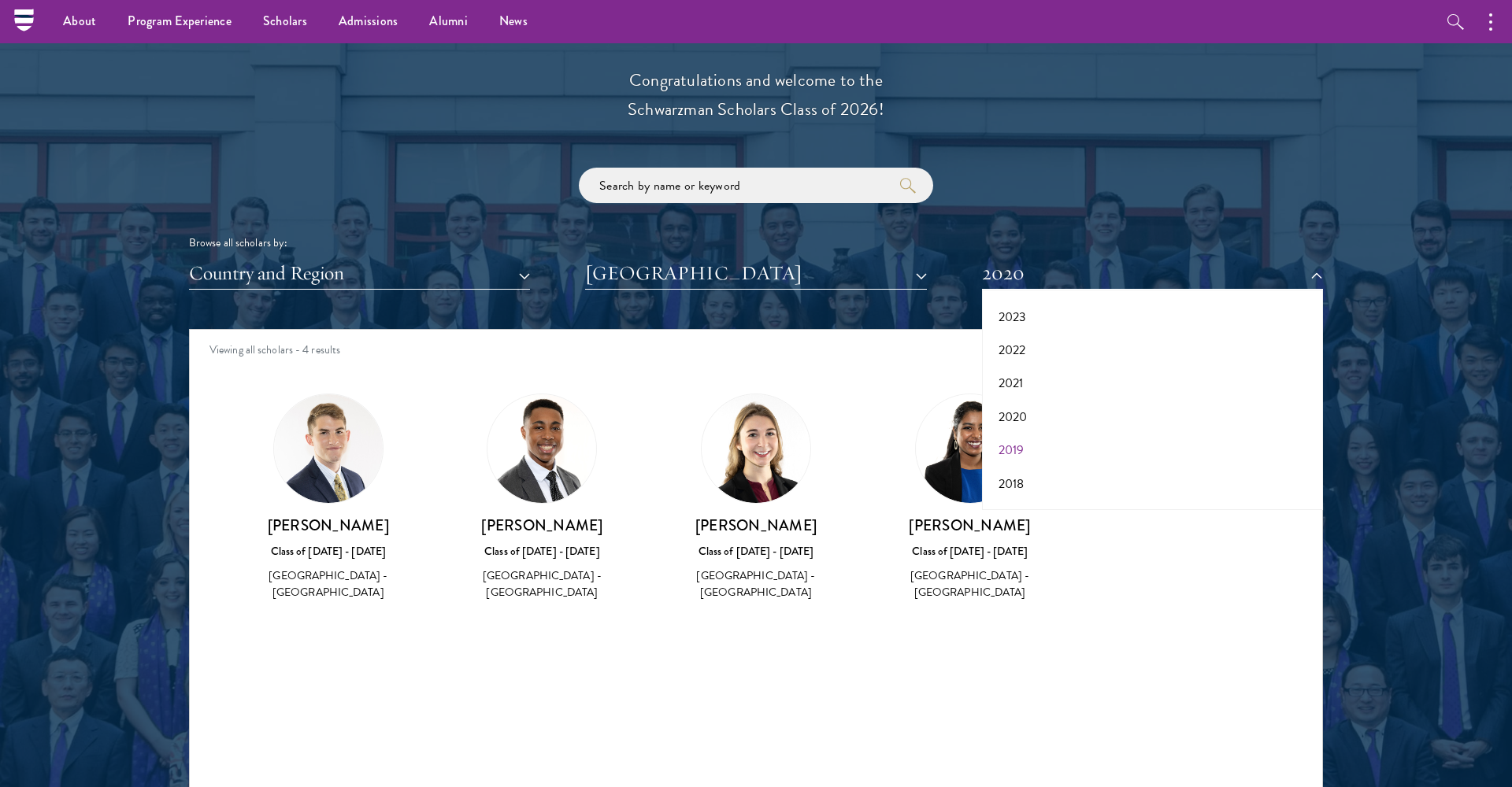
click at [1010, 441] on button "2019" at bounding box center [1153, 450] width 331 height 33
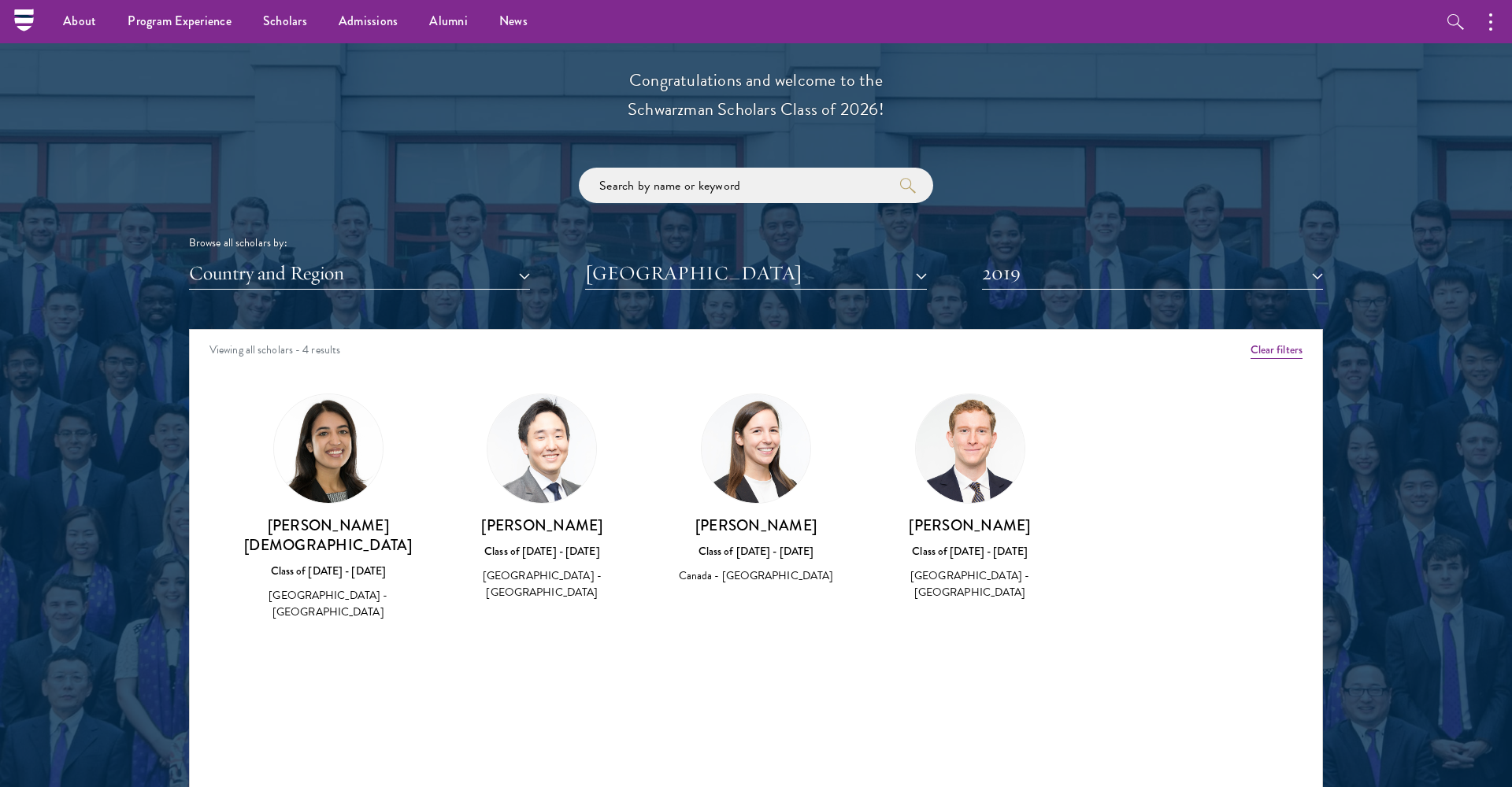
click at [1020, 266] on button "2019" at bounding box center [1153, 274] width 341 height 32
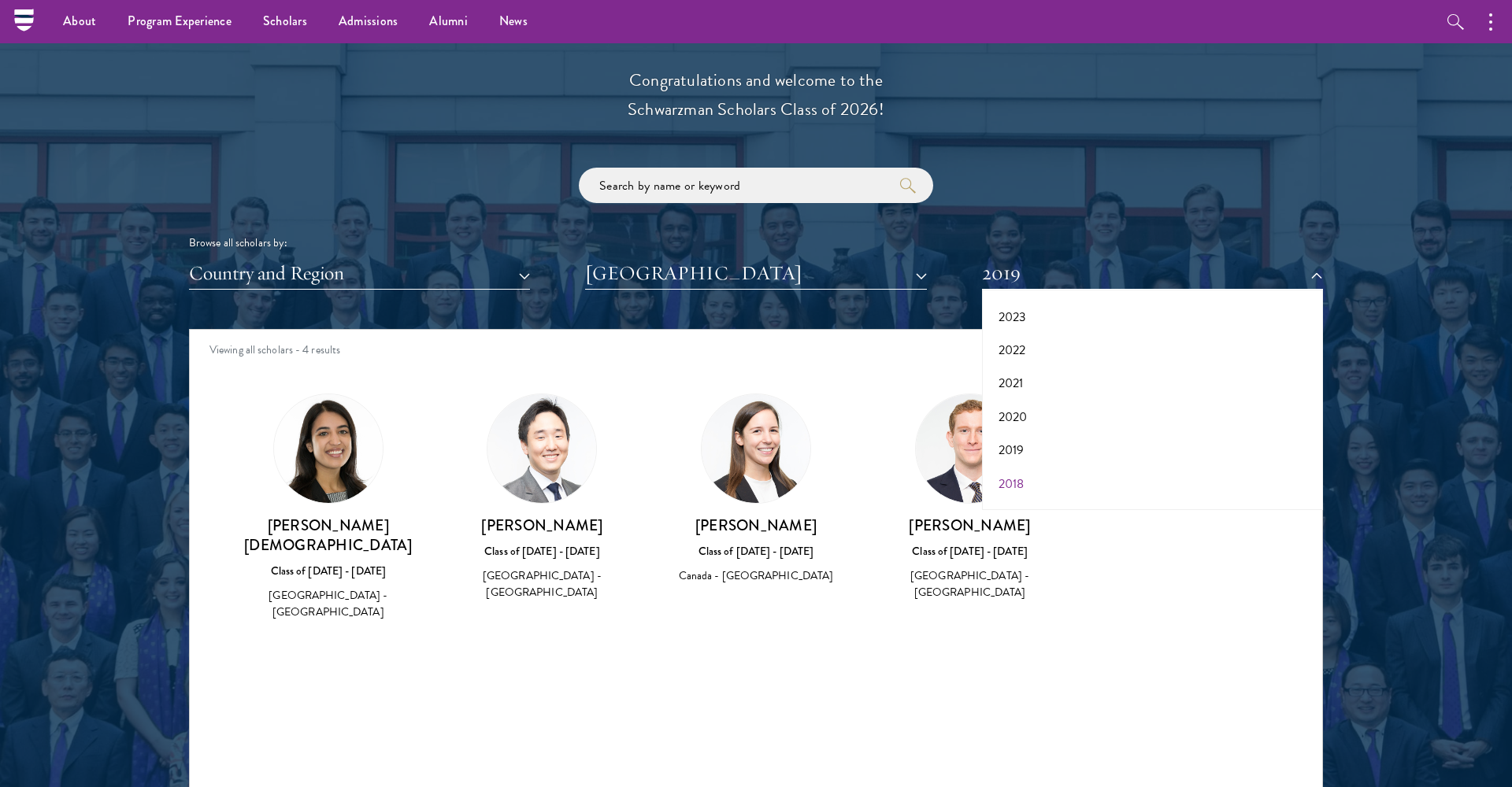
click at [1005, 467] on button "2018" at bounding box center [1153, 483] width 331 height 33
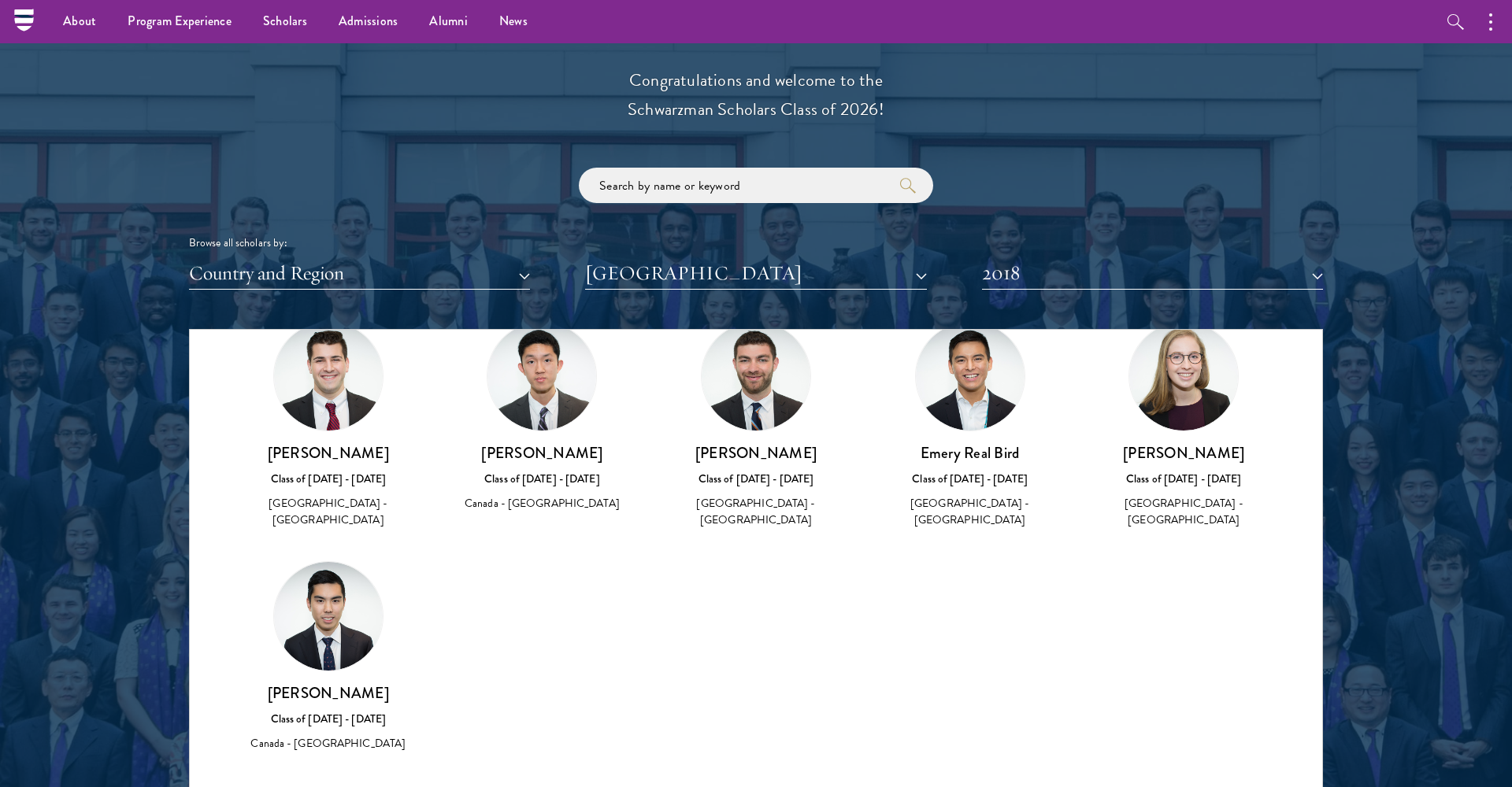
scroll to position [11, 0]
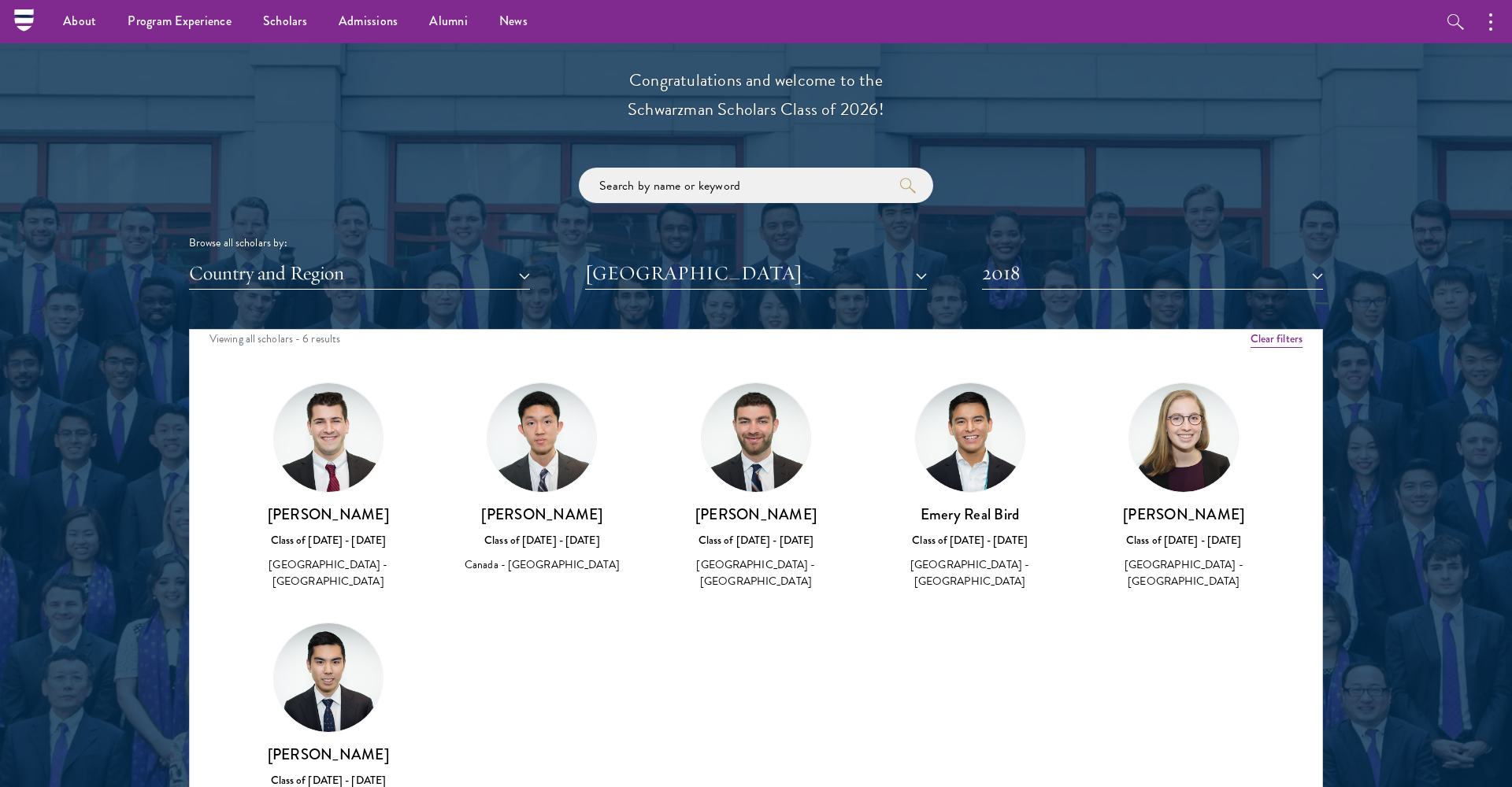
click at [1008, 273] on button "2018" at bounding box center [1153, 274] width 341 height 32
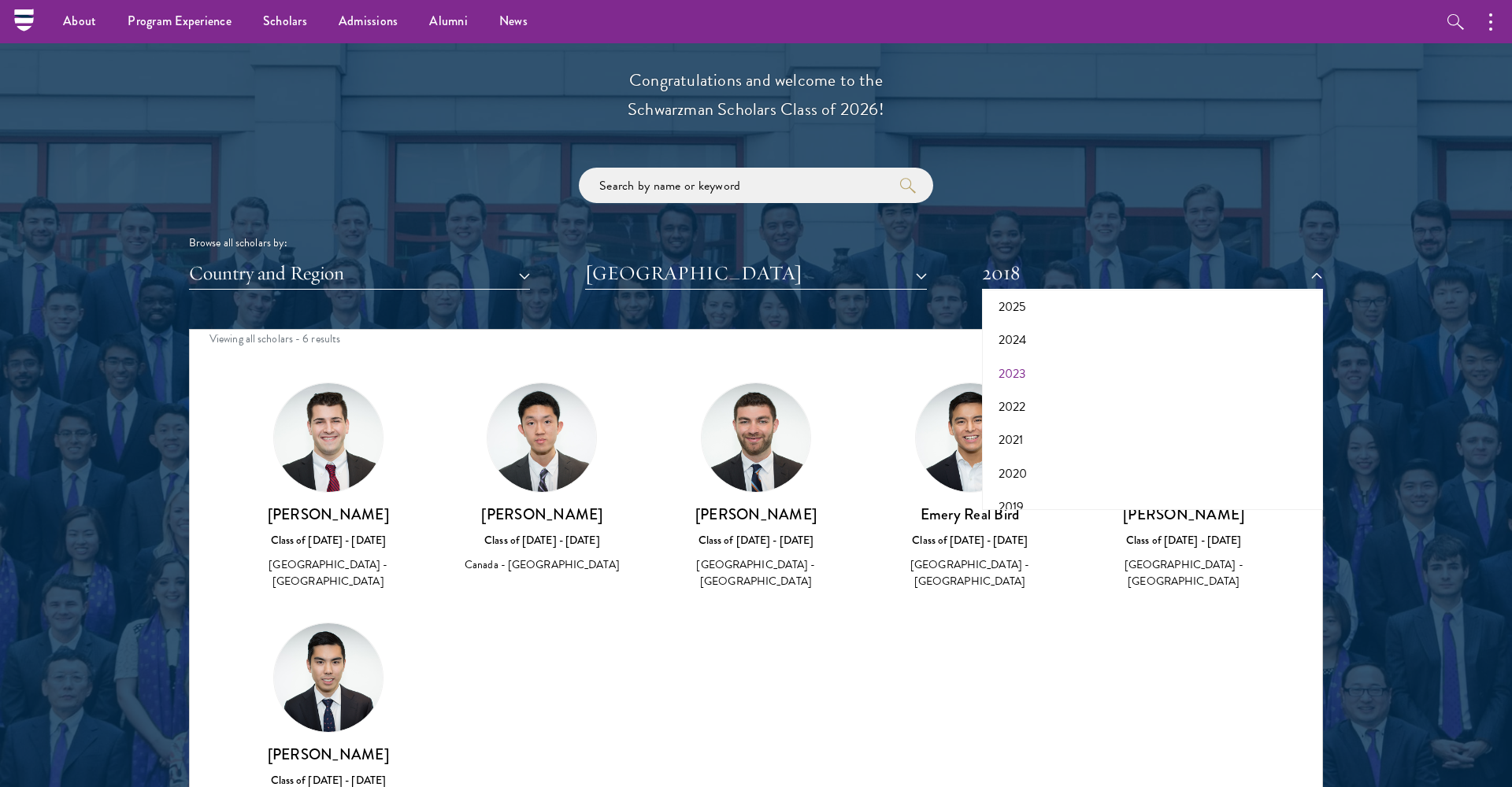
scroll to position [78, 0]
click at [1019, 311] on button "2025" at bounding box center [1153, 307] width 331 height 33
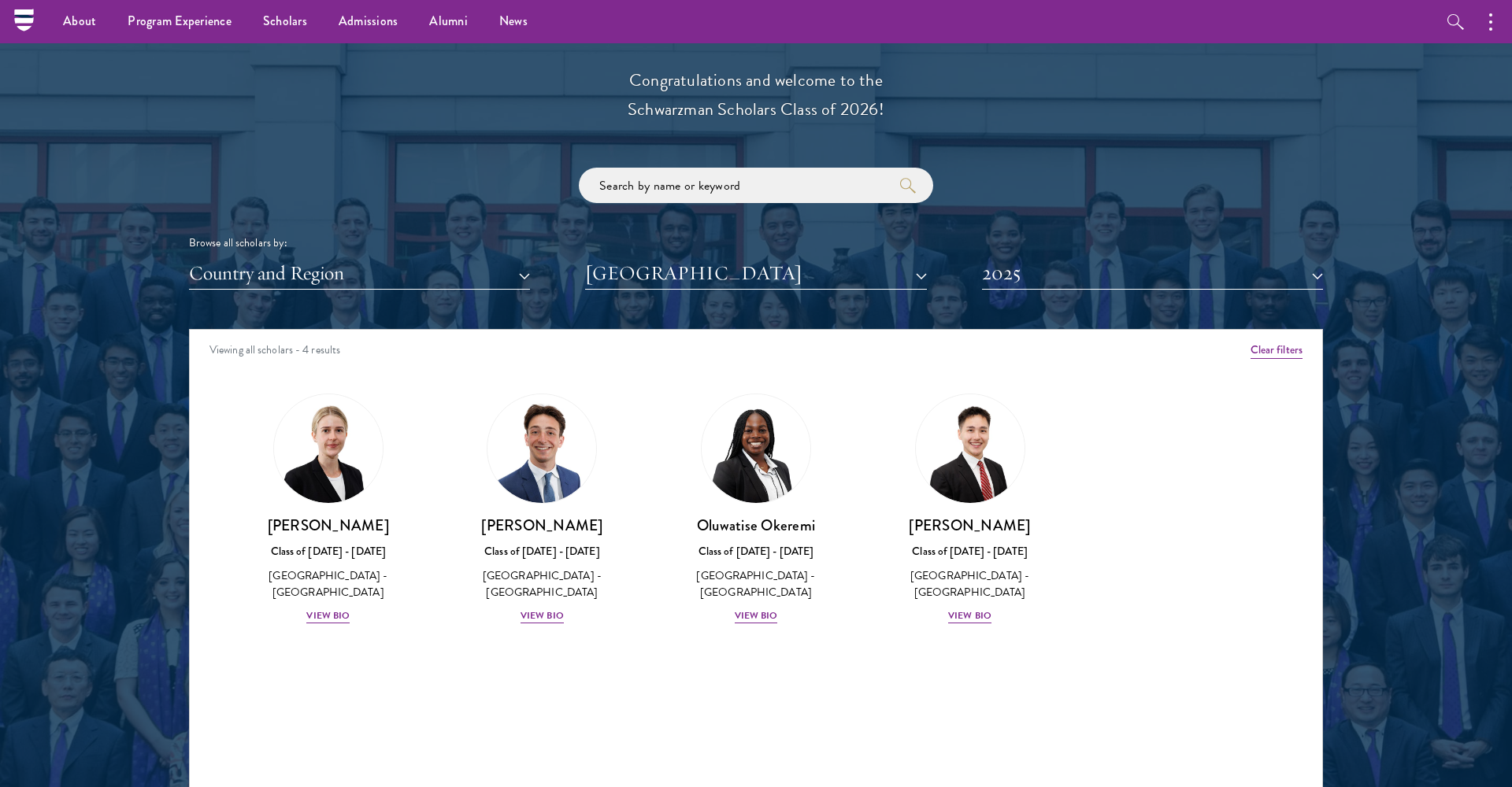
click at [1005, 270] on button "2025" at bounding box center [1153, 274] width 341 height 32
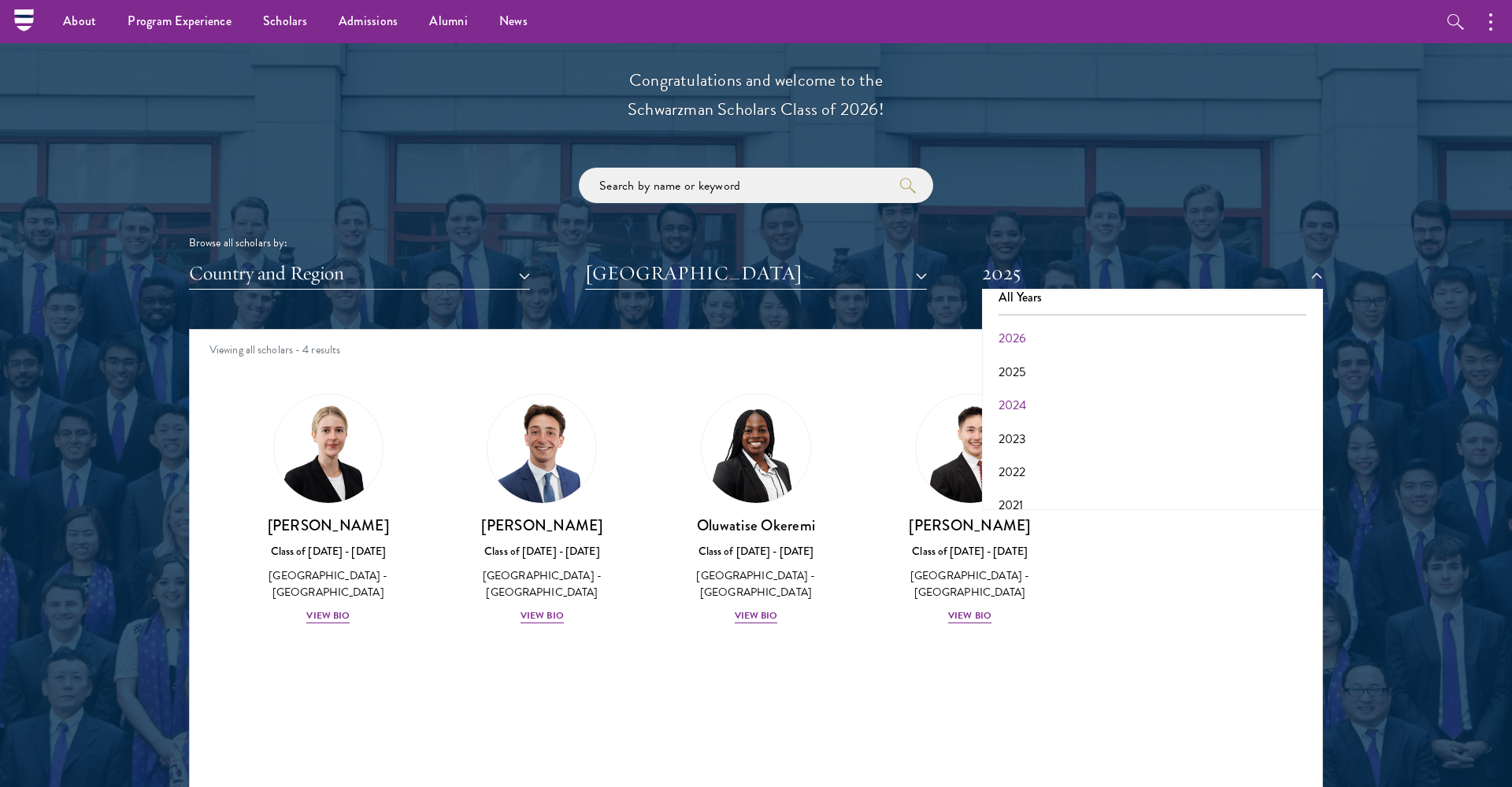
scroll to position [10, 0]
click at [1015, 338] on button "2026" at bounding box center [1153, 343] width 331 height 33
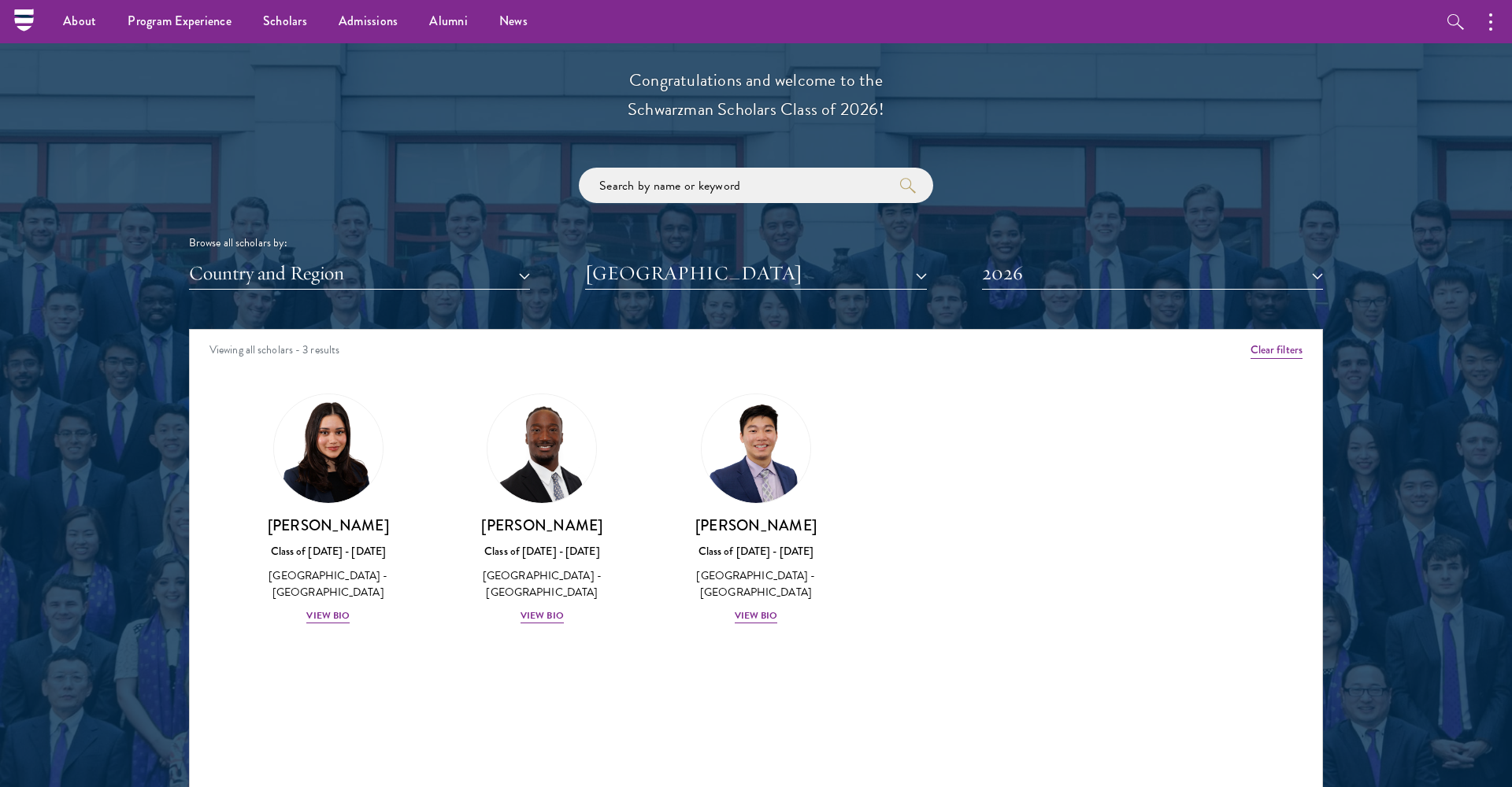
click at [1020, 285] on div "Scholar Directory Congratulations and welcome to the Schwarzman Scholars Class …" at bounding box center [756, 401] width 1134 height 800
click at [1015, 266] on button "2026" at bounding box center [1153, 274] width 341 height 32
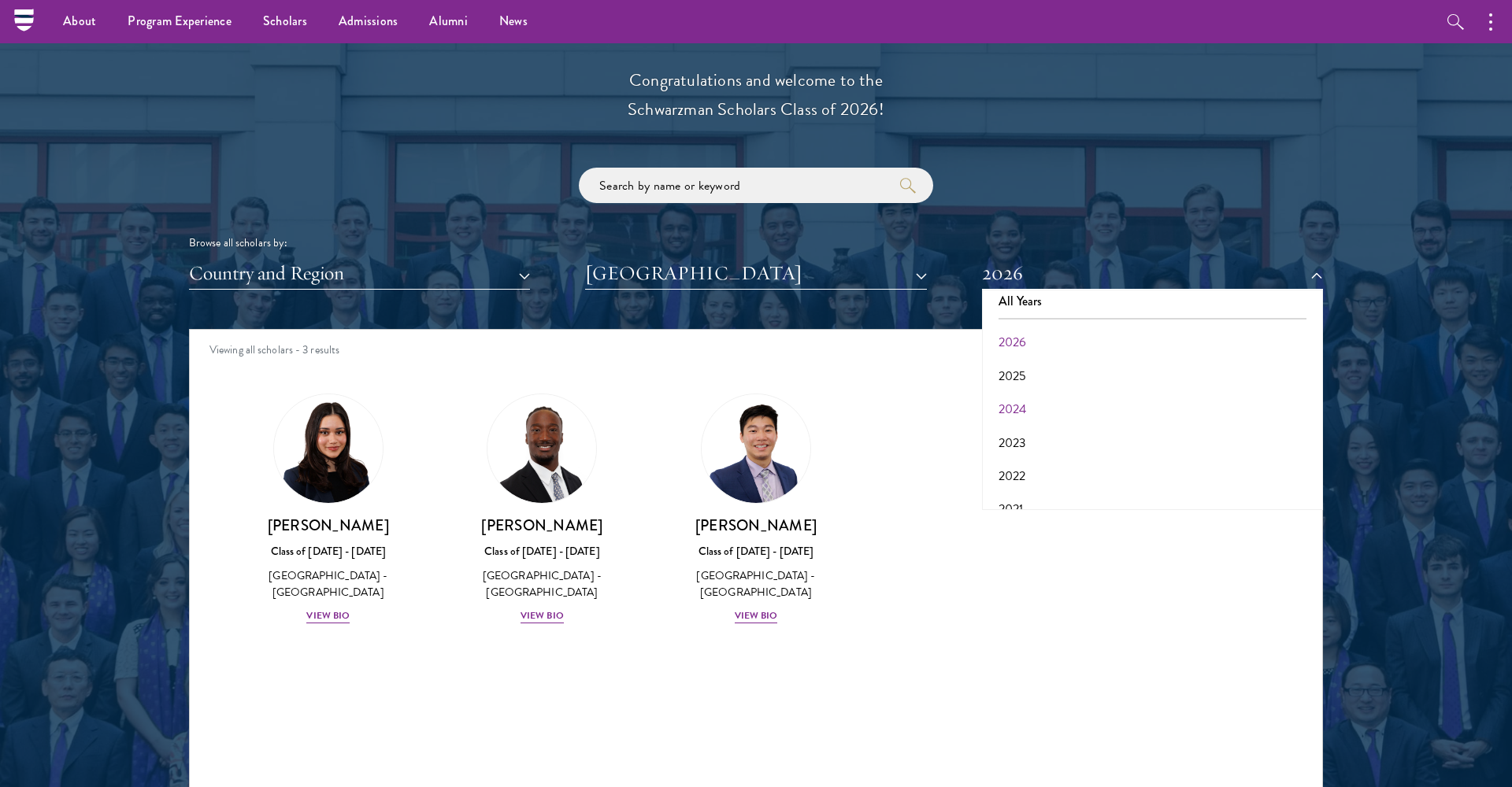
click at [1005, 395] on button "2024" at bounding box center [1153, 409] width 331 height 33
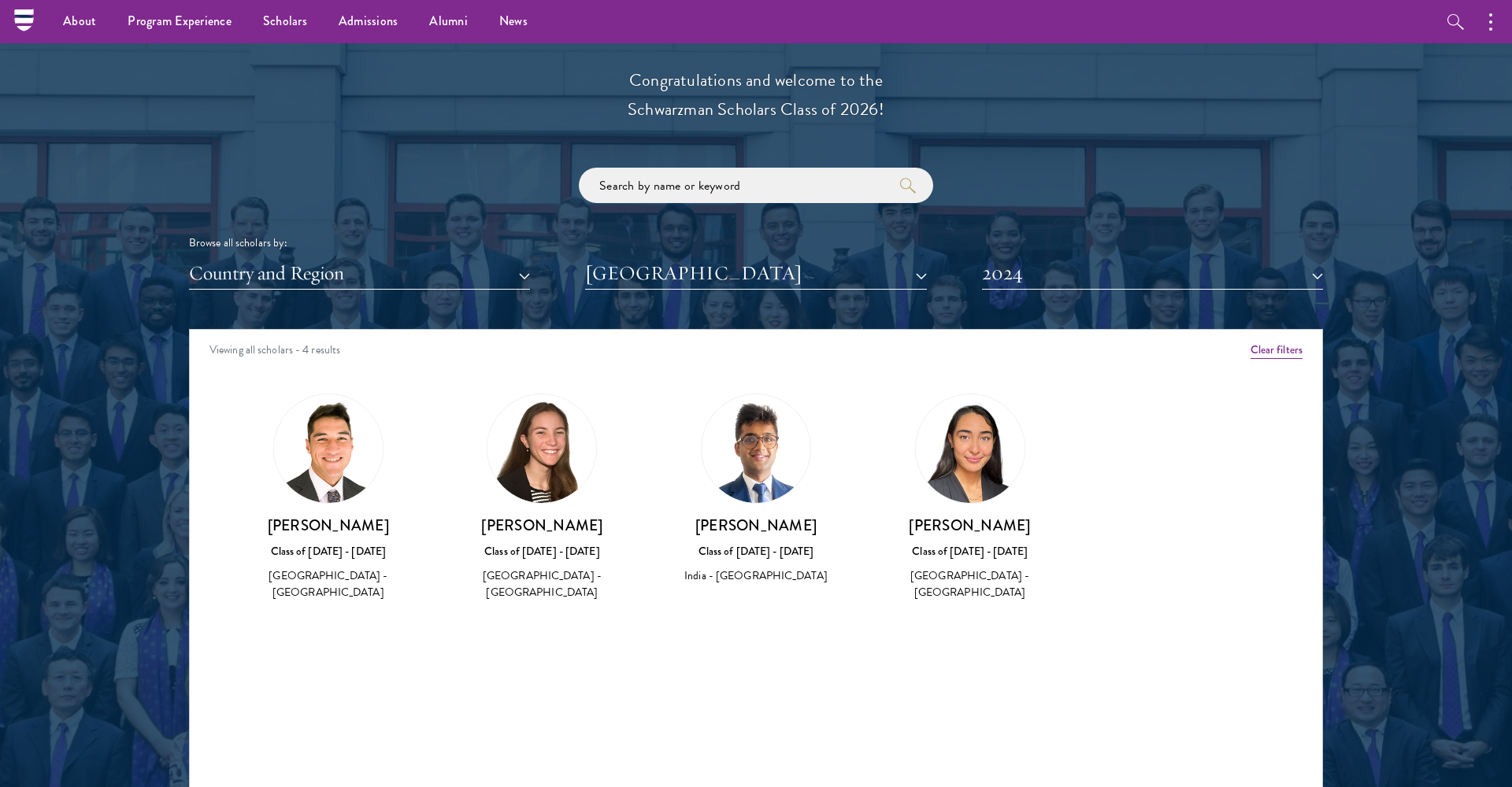
click at [1022, 275] on button "2024" at bounding box center [1153, 274] width 341 height 32
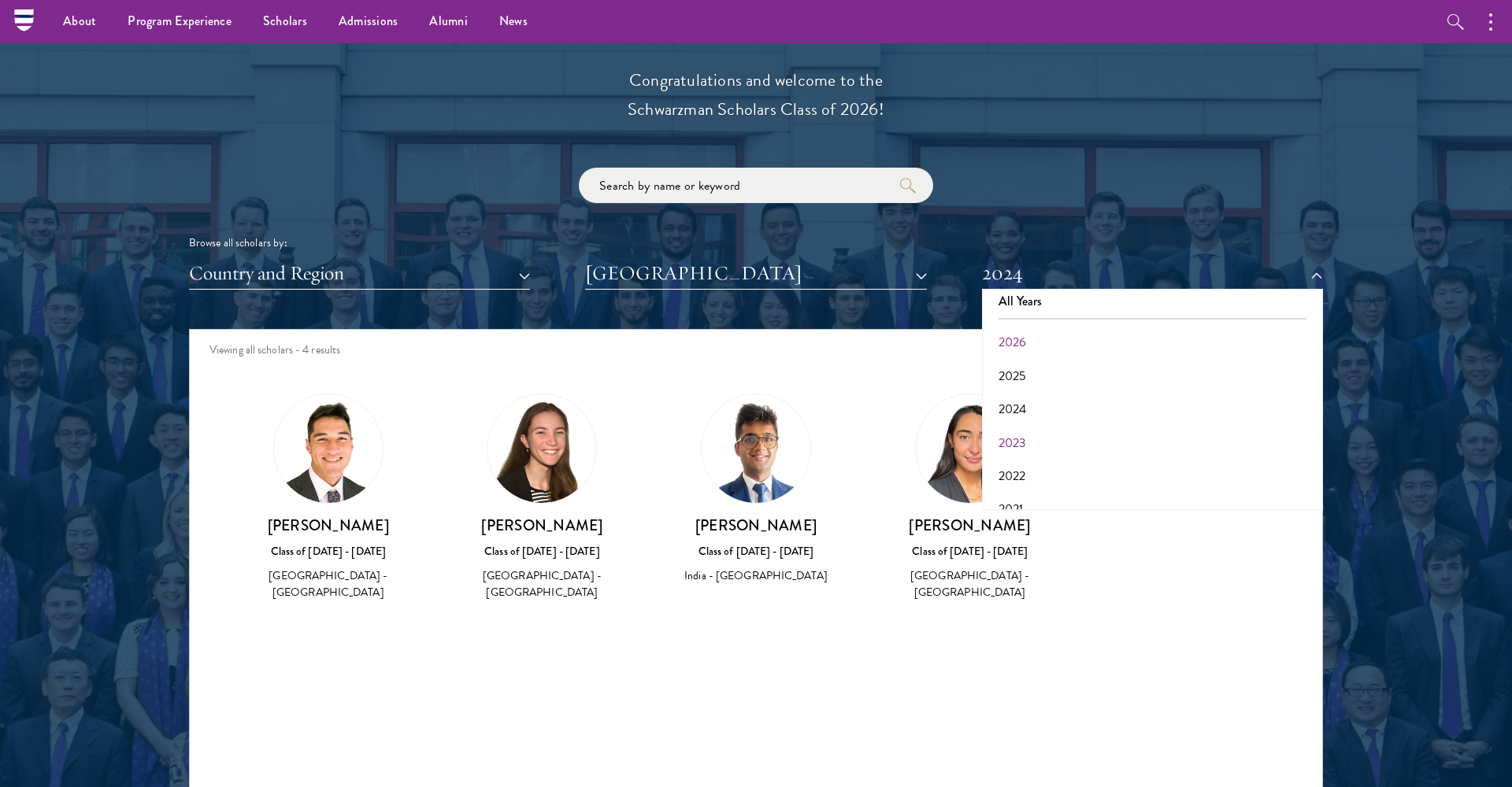
click at [1015, 434] on button "2023" at bounding box center [1153, 443] width 331 height 33
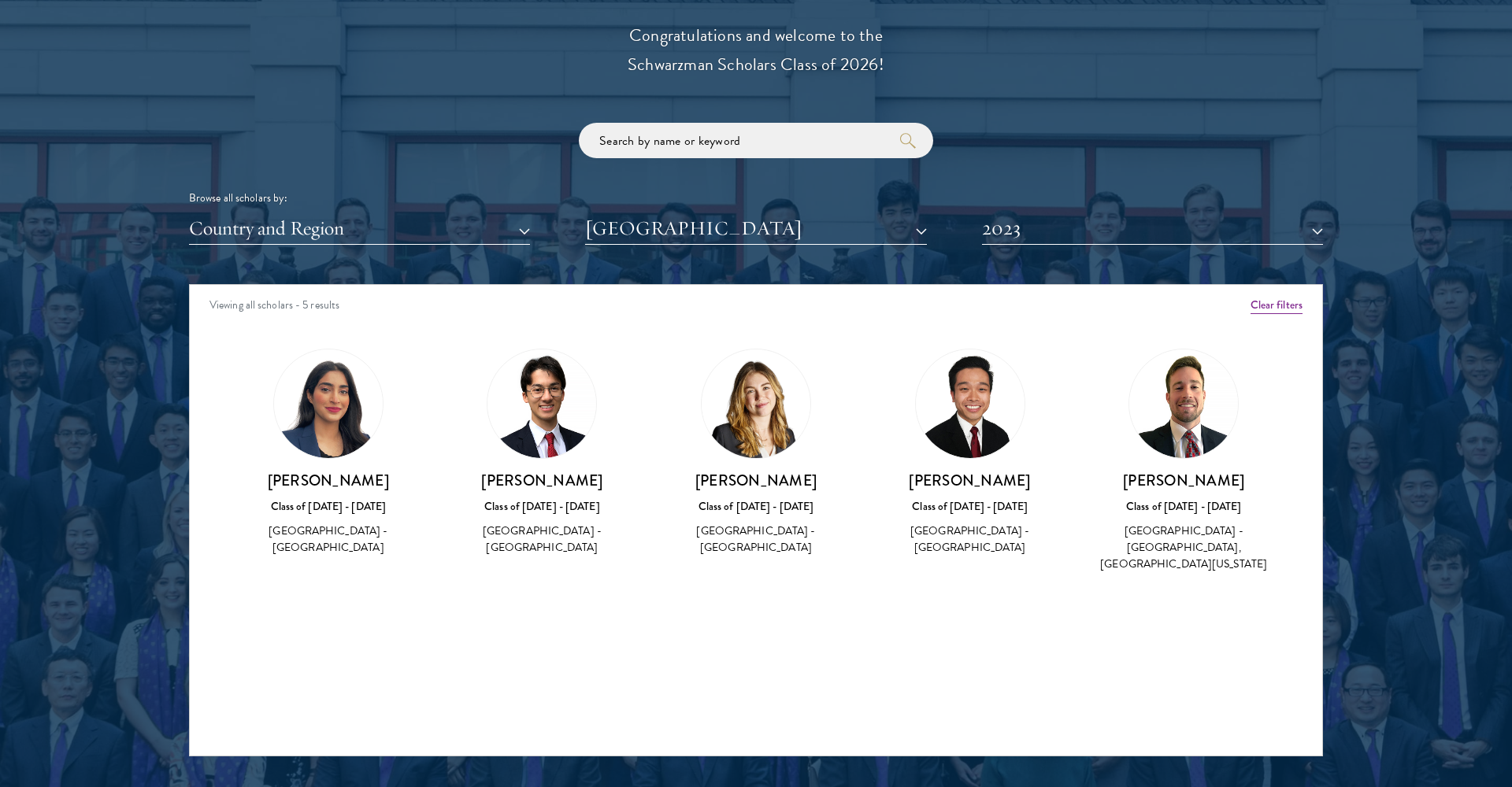
scroll to position [1805, 0]
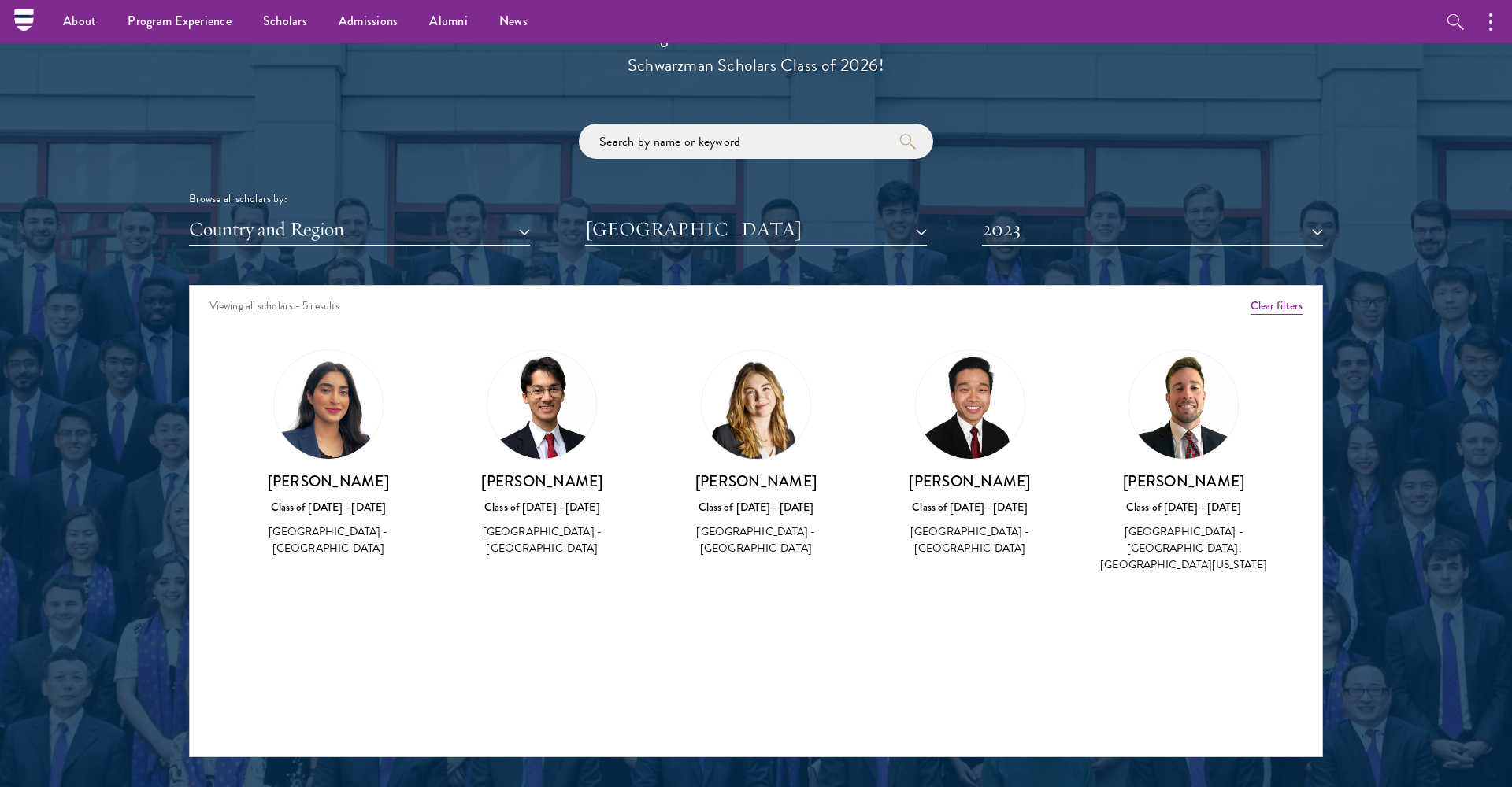
click at [1005, 229] on button "2023" at bounding box center [1153, 229] width 341 height 32
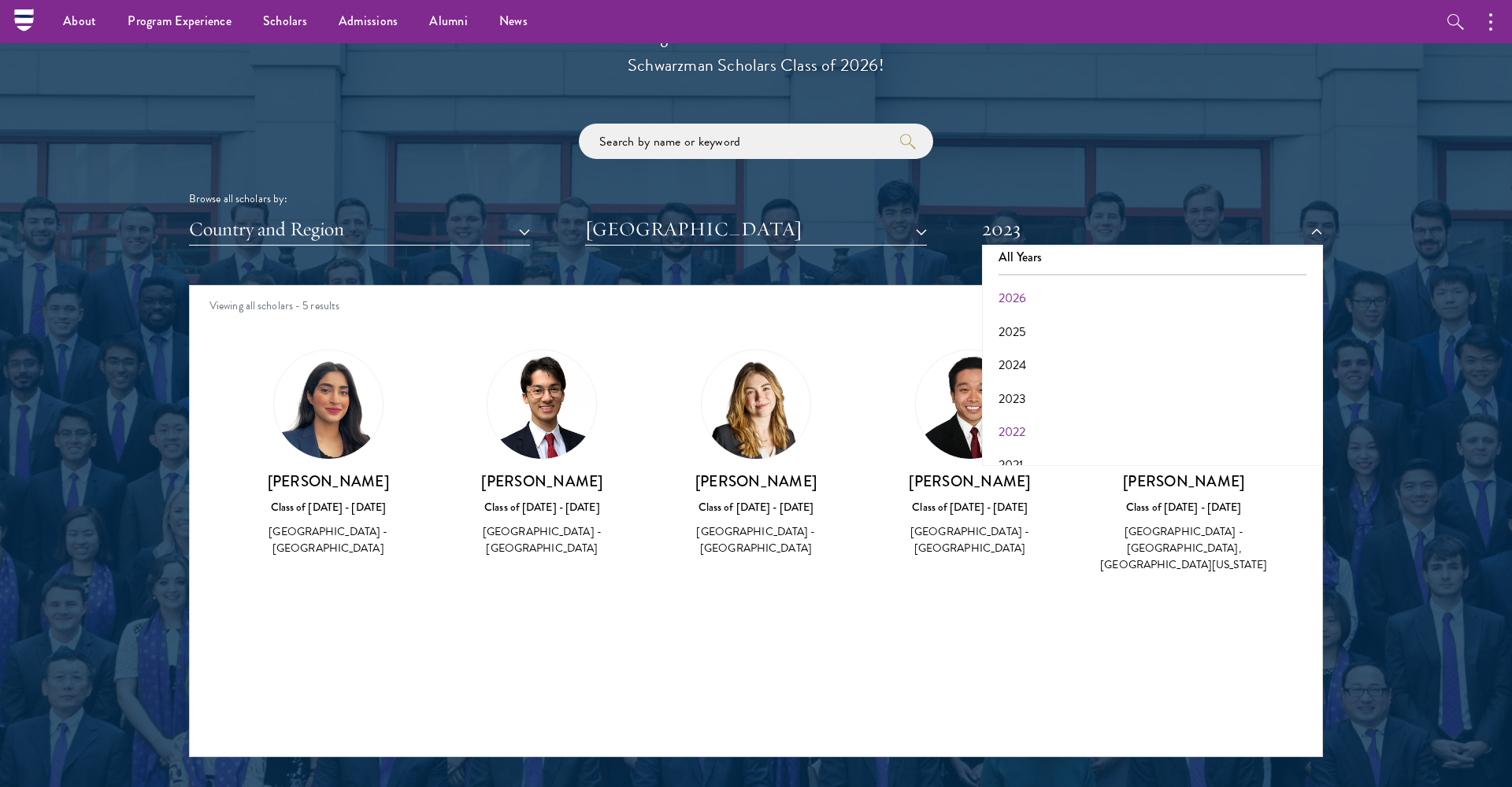
click at [1015, 418] on button "2022" at bounding box center [1153, 432] width 331 height 33
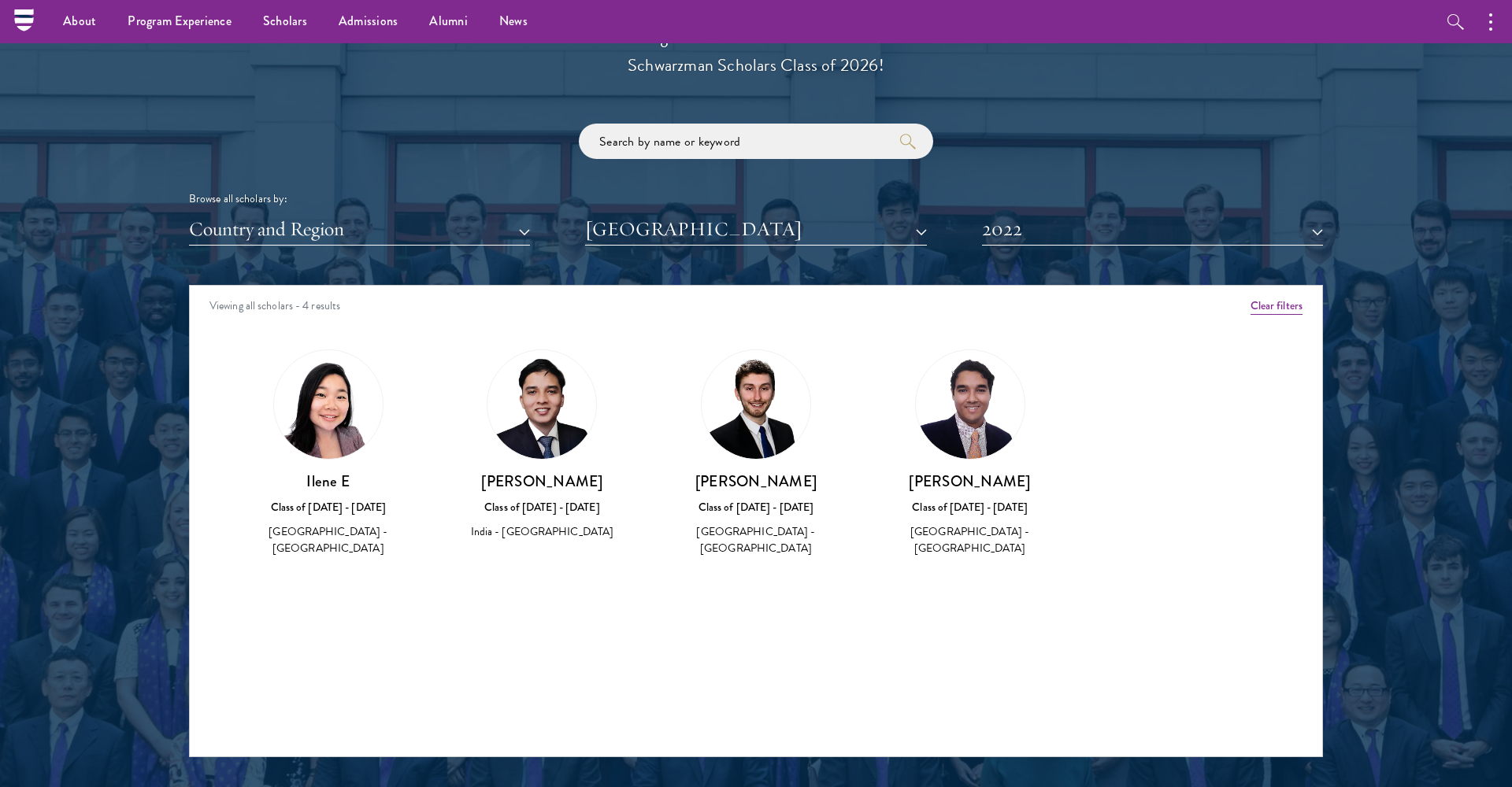
click at [992, 228] on button "2022" at bounding box center [1153, 229] width 341 height 32
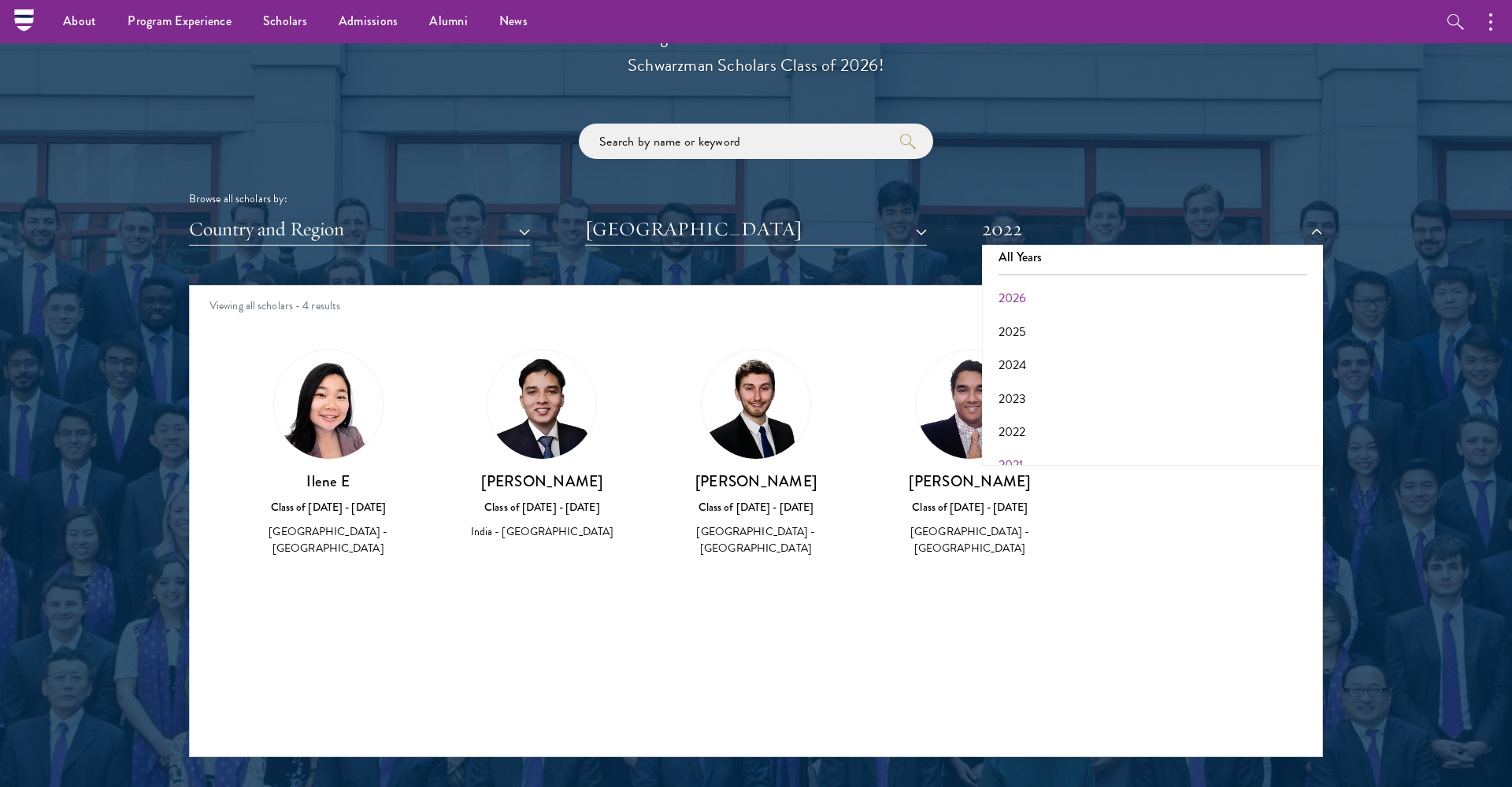
click at [1007, 456] on button "2021" at bounding box center [1153, 465] width 331 height 33
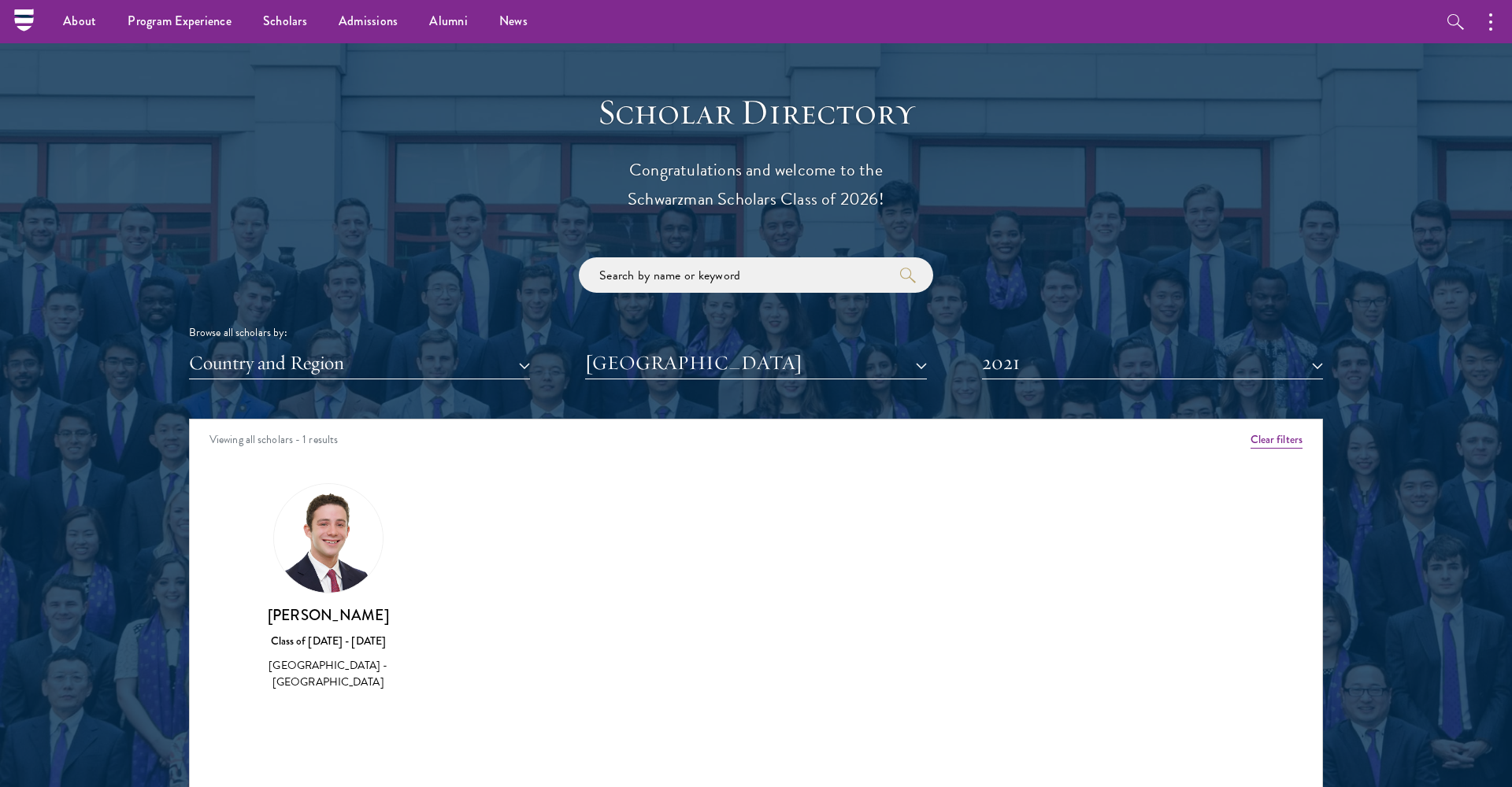
scroll to position [1615, 0]
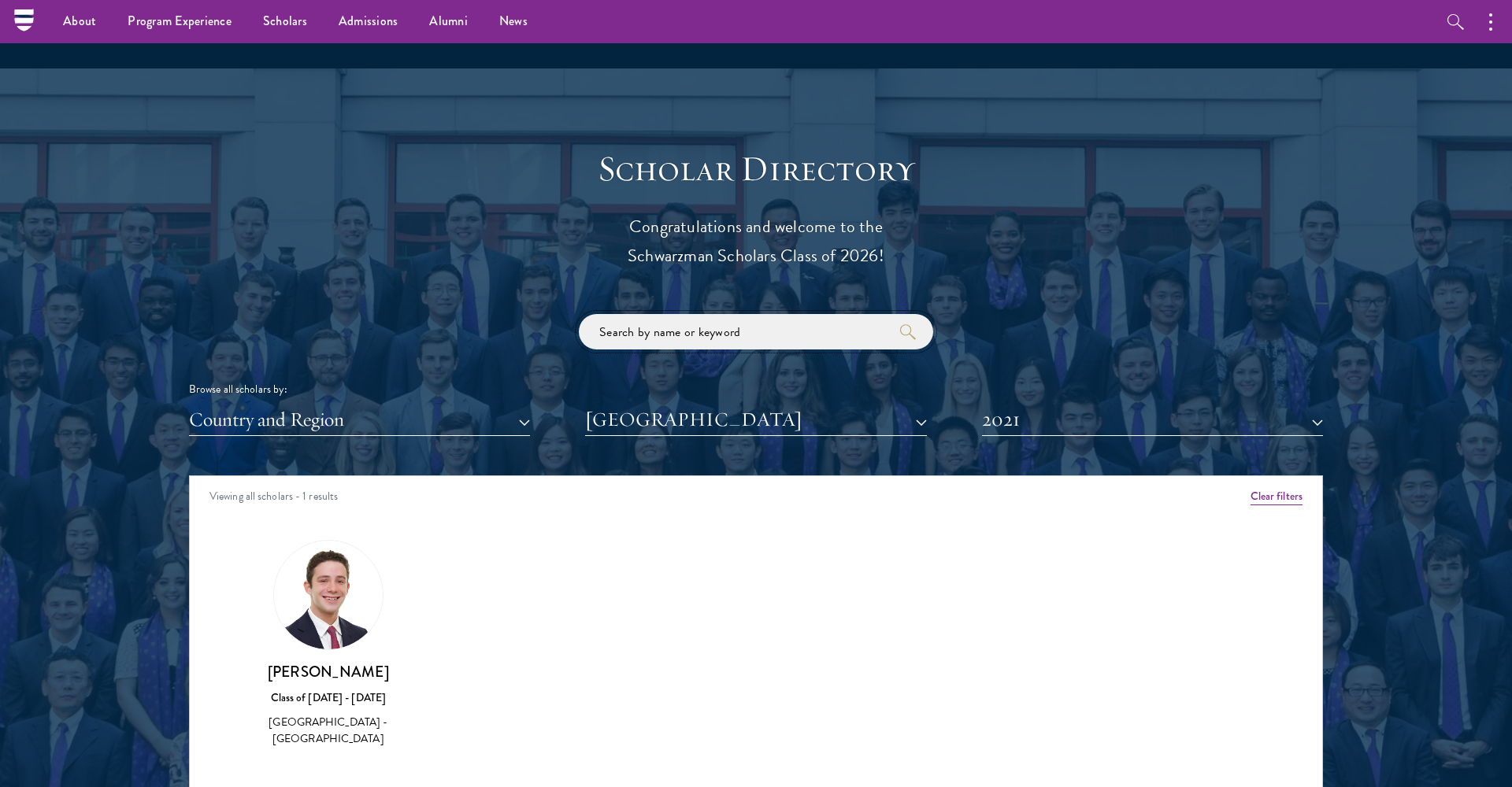
click at [624, 325] on input "search" at bounding box center [756, 331] width 354 height 35
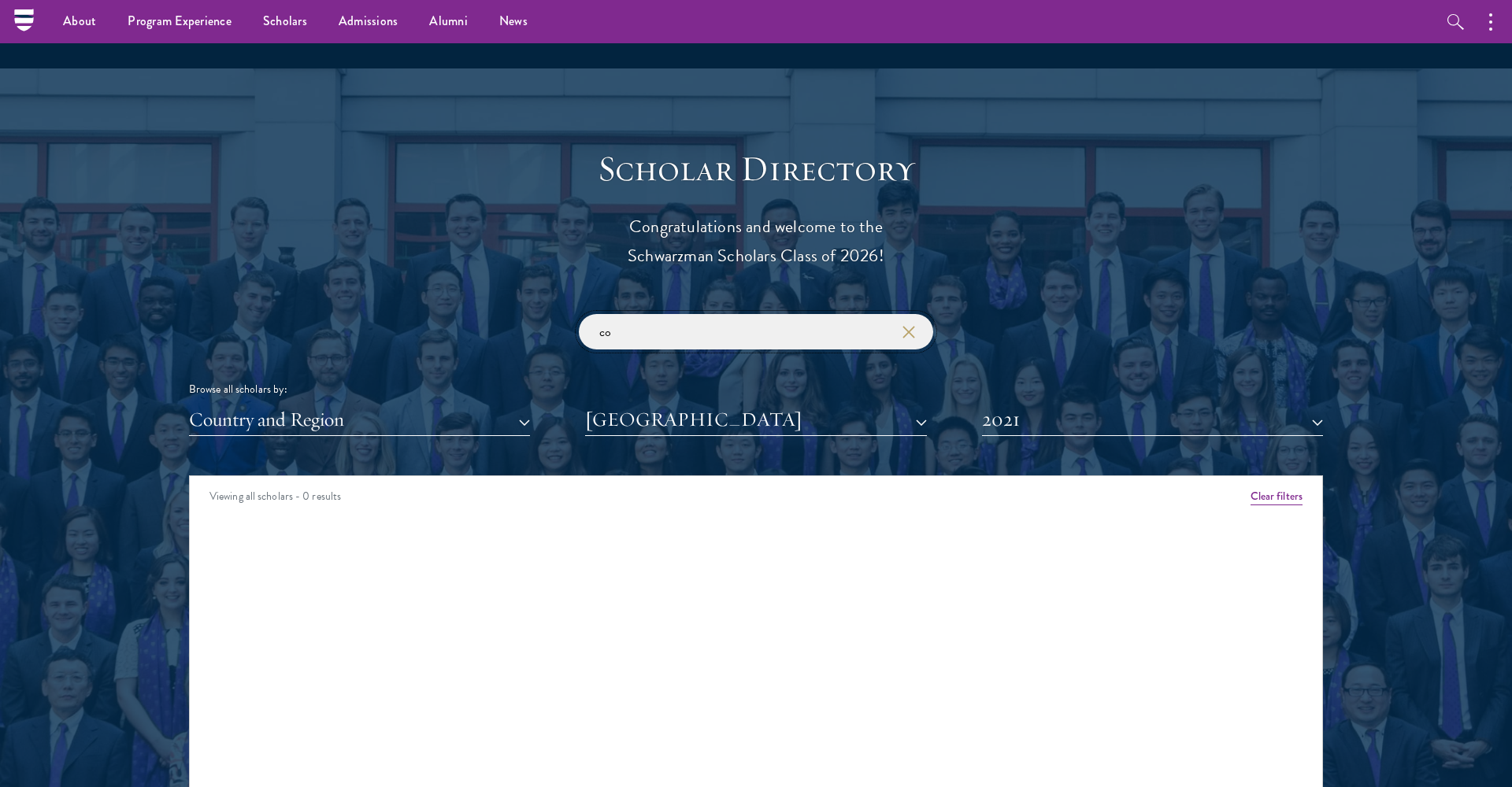
type input "c"
type input "[PERSON_NAME]"
click button "submit" at bounding box center [0, 0] width 0 height 0
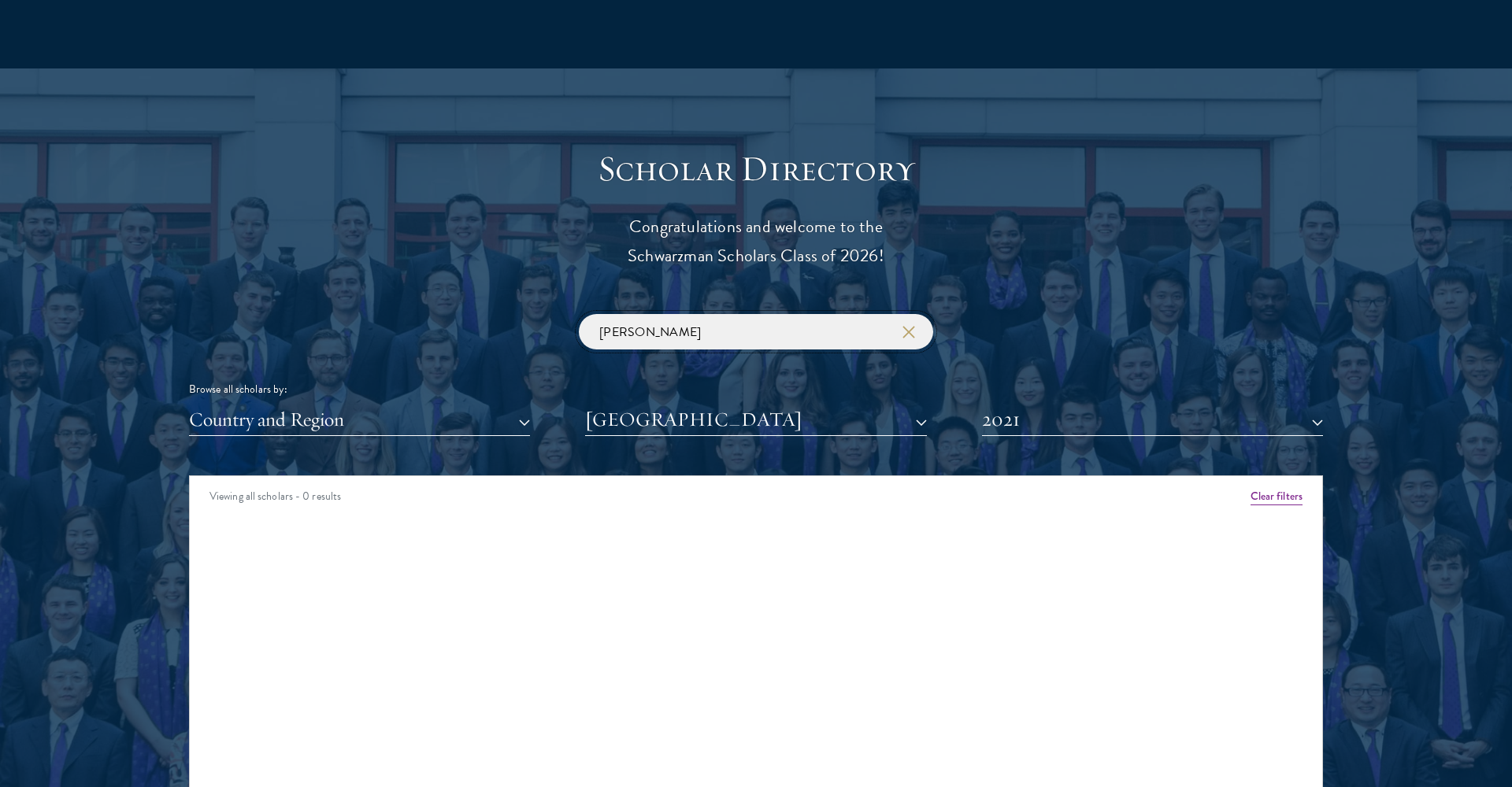
scroll to position [1653, 0]
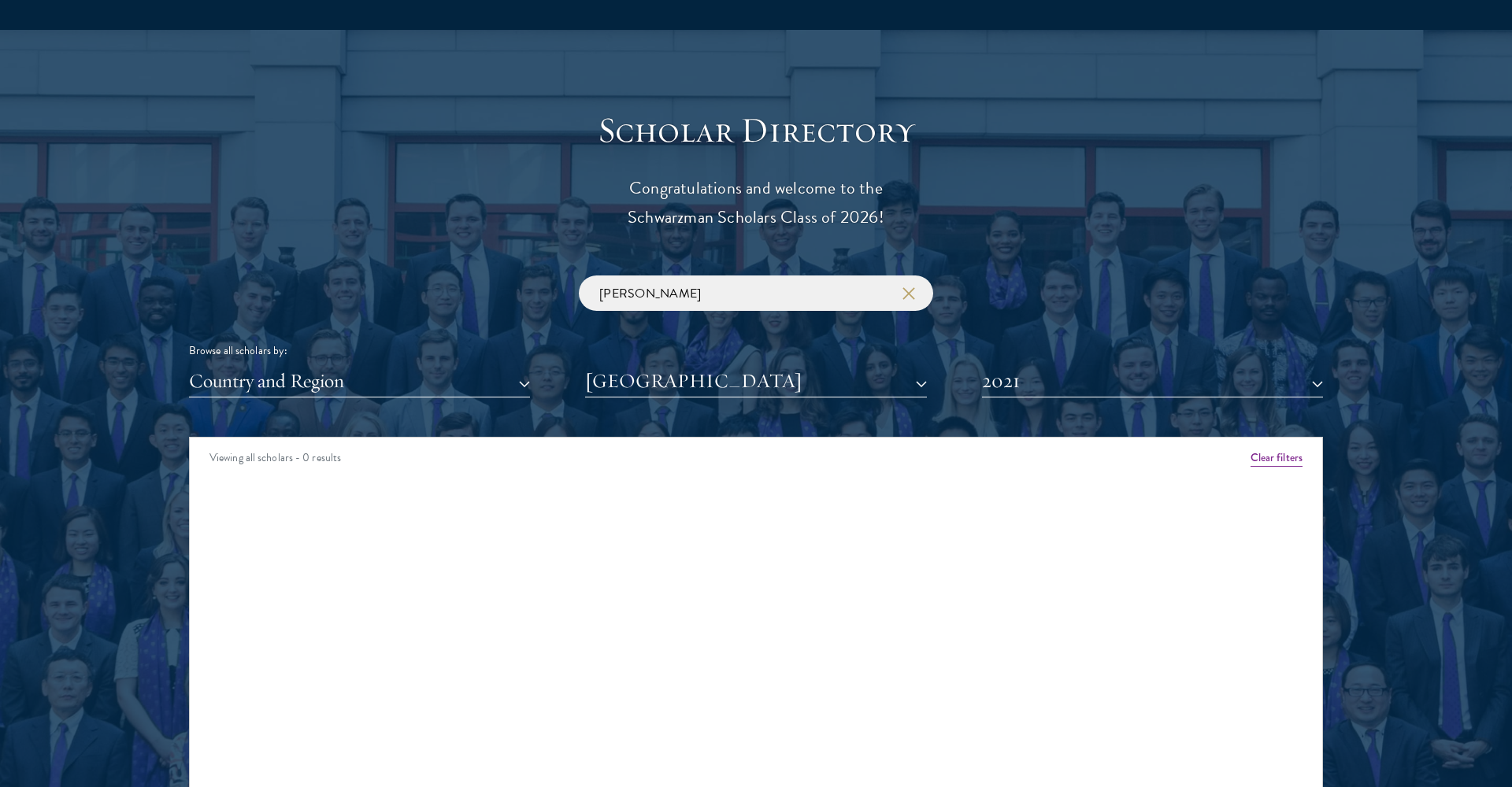
click at [701, 376] on button "[GEOGRAPHIC_DATA]" at bounding box center [756, 382] width 341 height 32
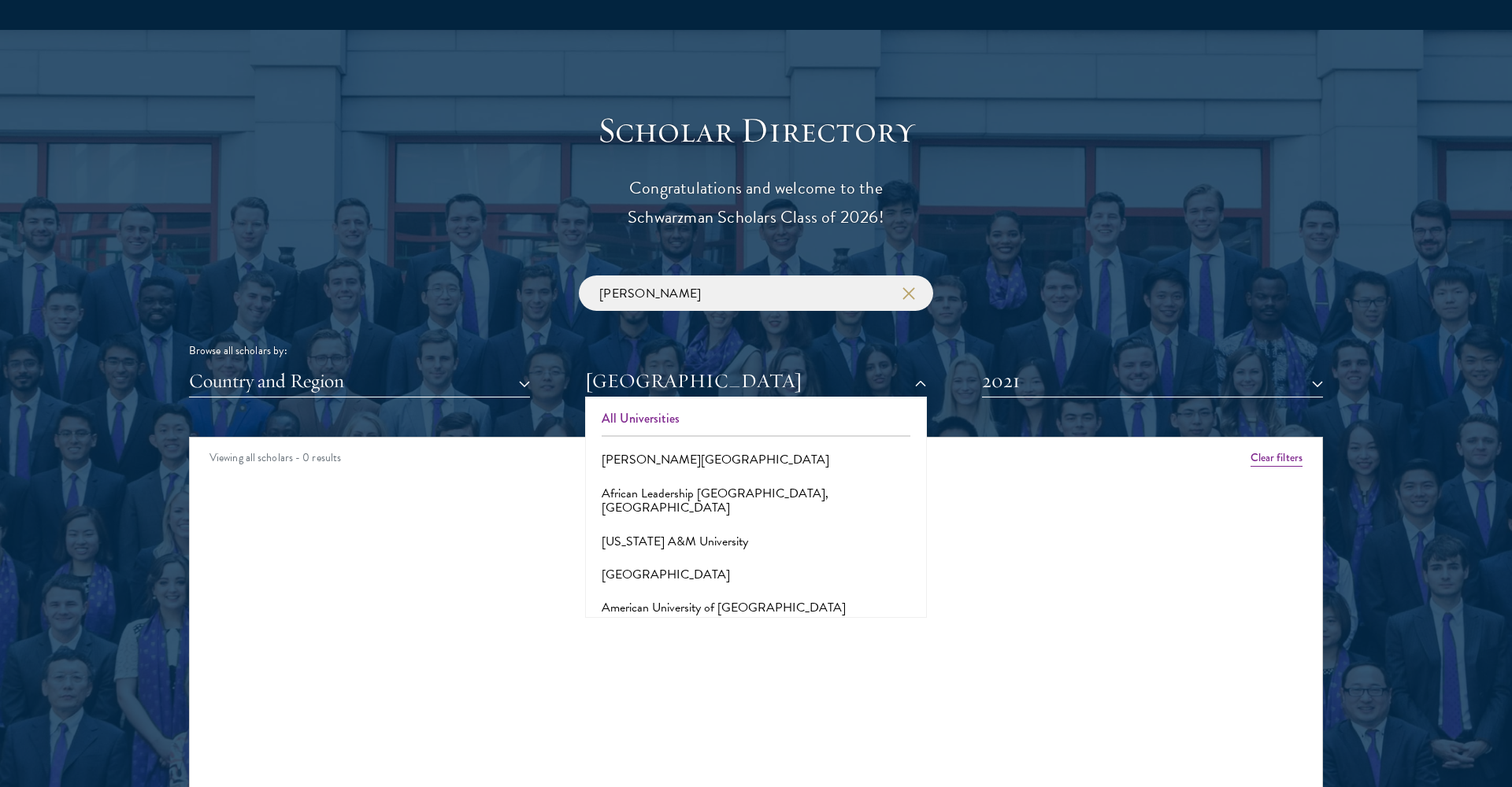
scroll to position [0, 0]
click at [650, 418] on button "All Universities" at bounding box center [756, 419] width 331 height 33
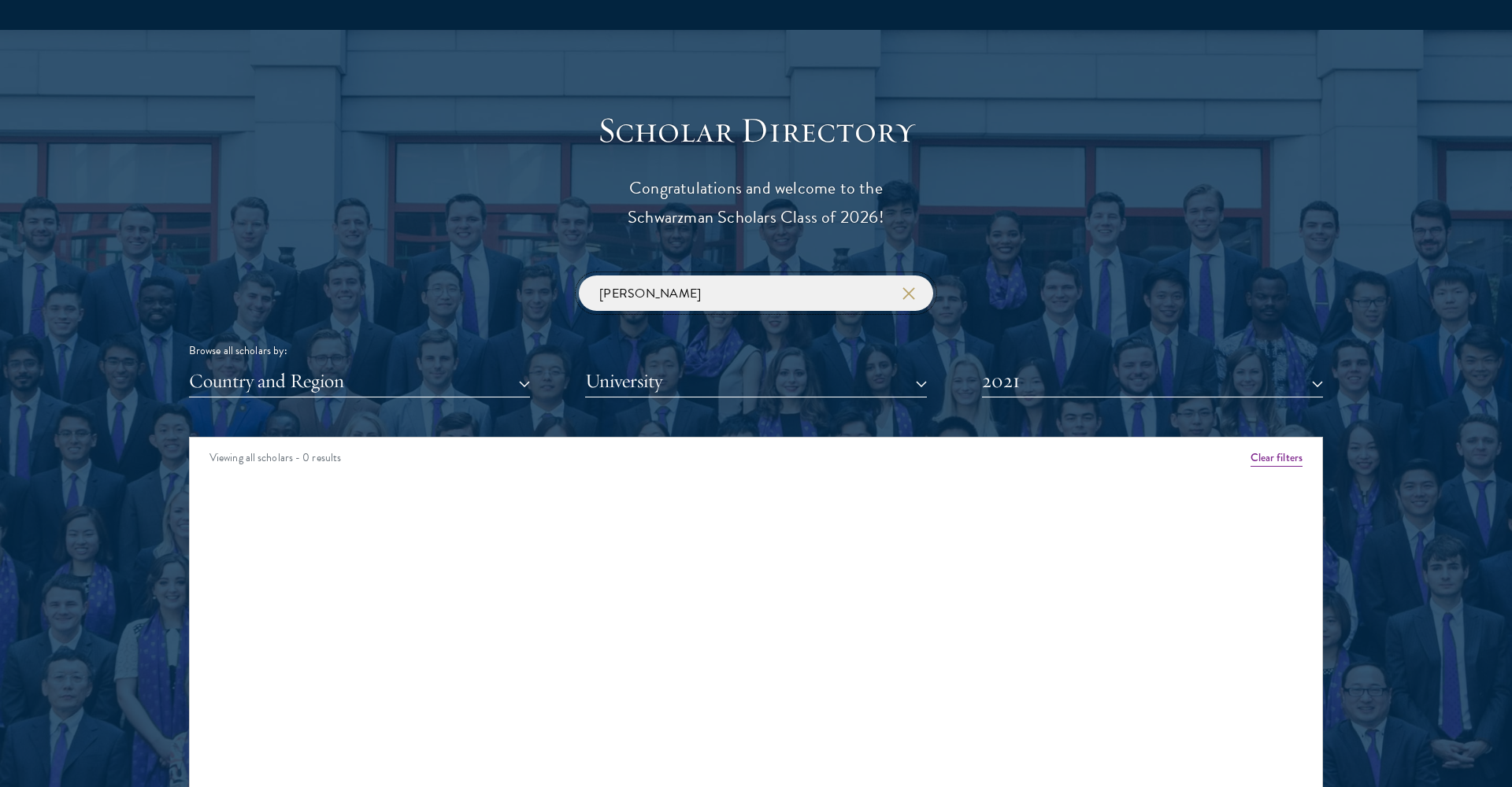
click at [846, 281] on input "[PERSON_NAME]" at bounding box center [756, 293] width 354 height 35
click button "submit" at bounding box center [0, 0] width 0 height 0
click at [1048, 372] on button "2021" at bounding box center [1153, 382] width 341 height 32
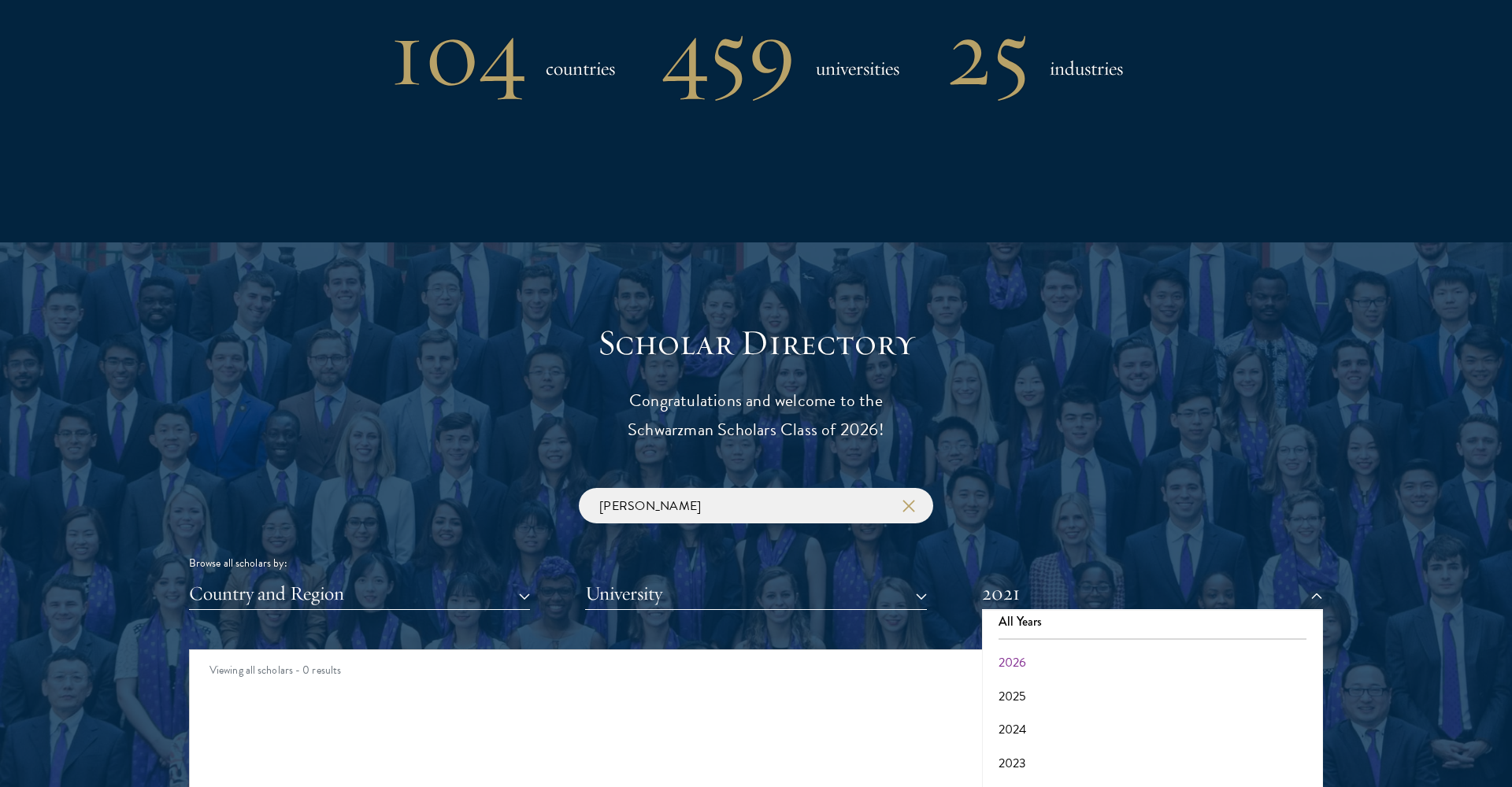
scroll to position [1471, 0]
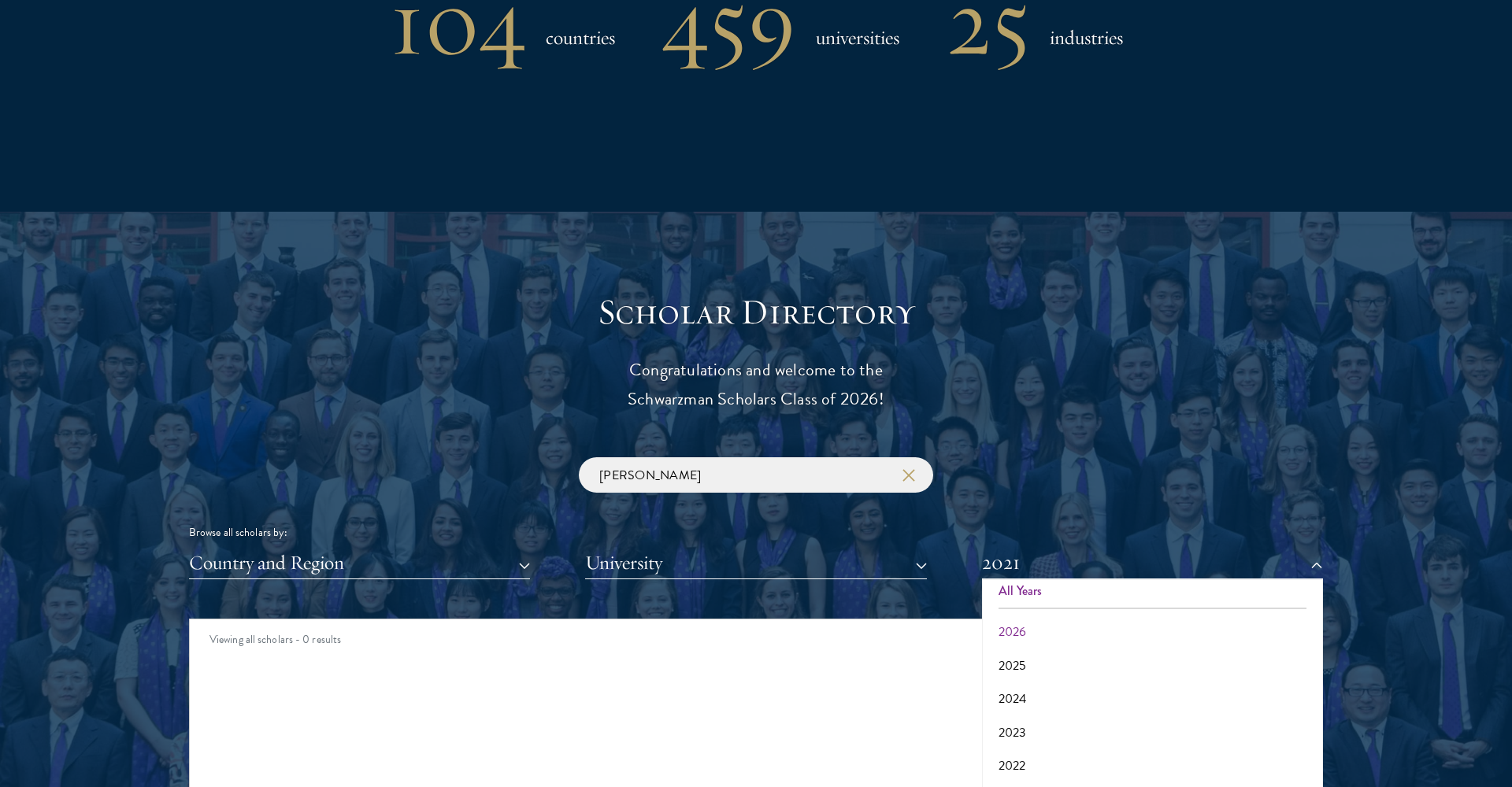
click at [1046, 601] on button "All Years" at bounding box center [1153, 591] width 331 height 33
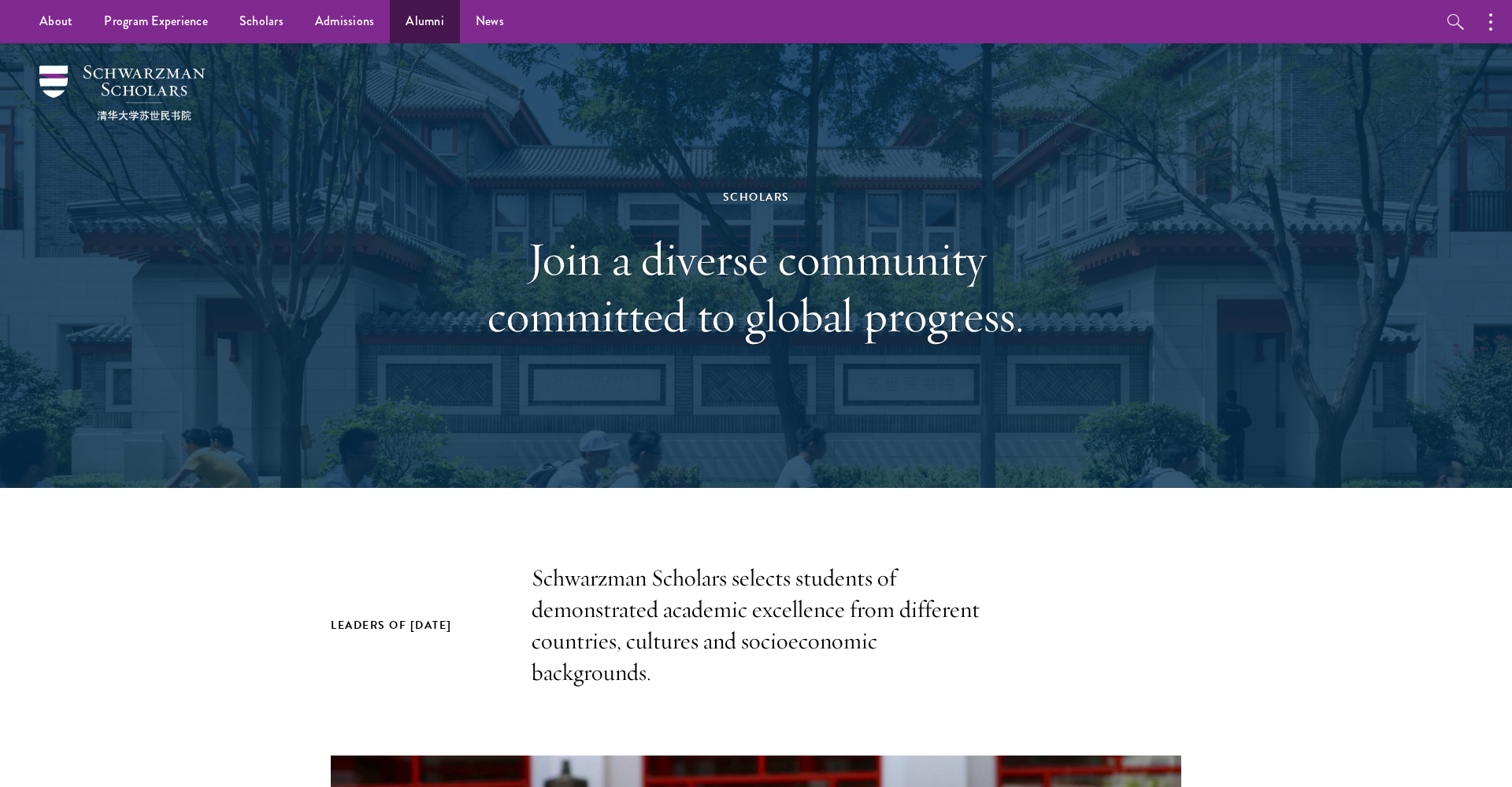
click at [420, 29] on link "Alumni" at bounding box center [426, 22] width 70 height 44
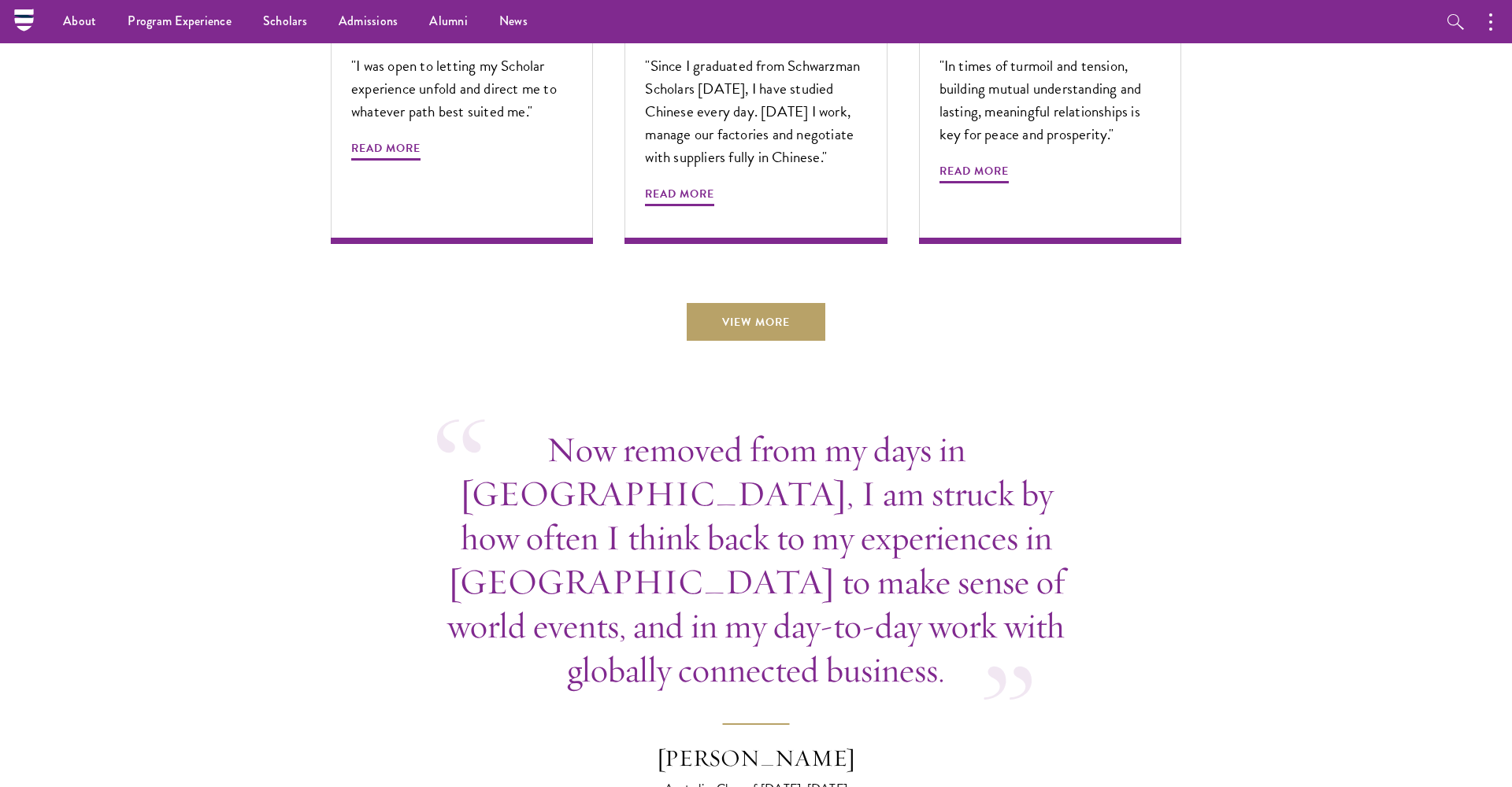
scroll to position [5482, 0]
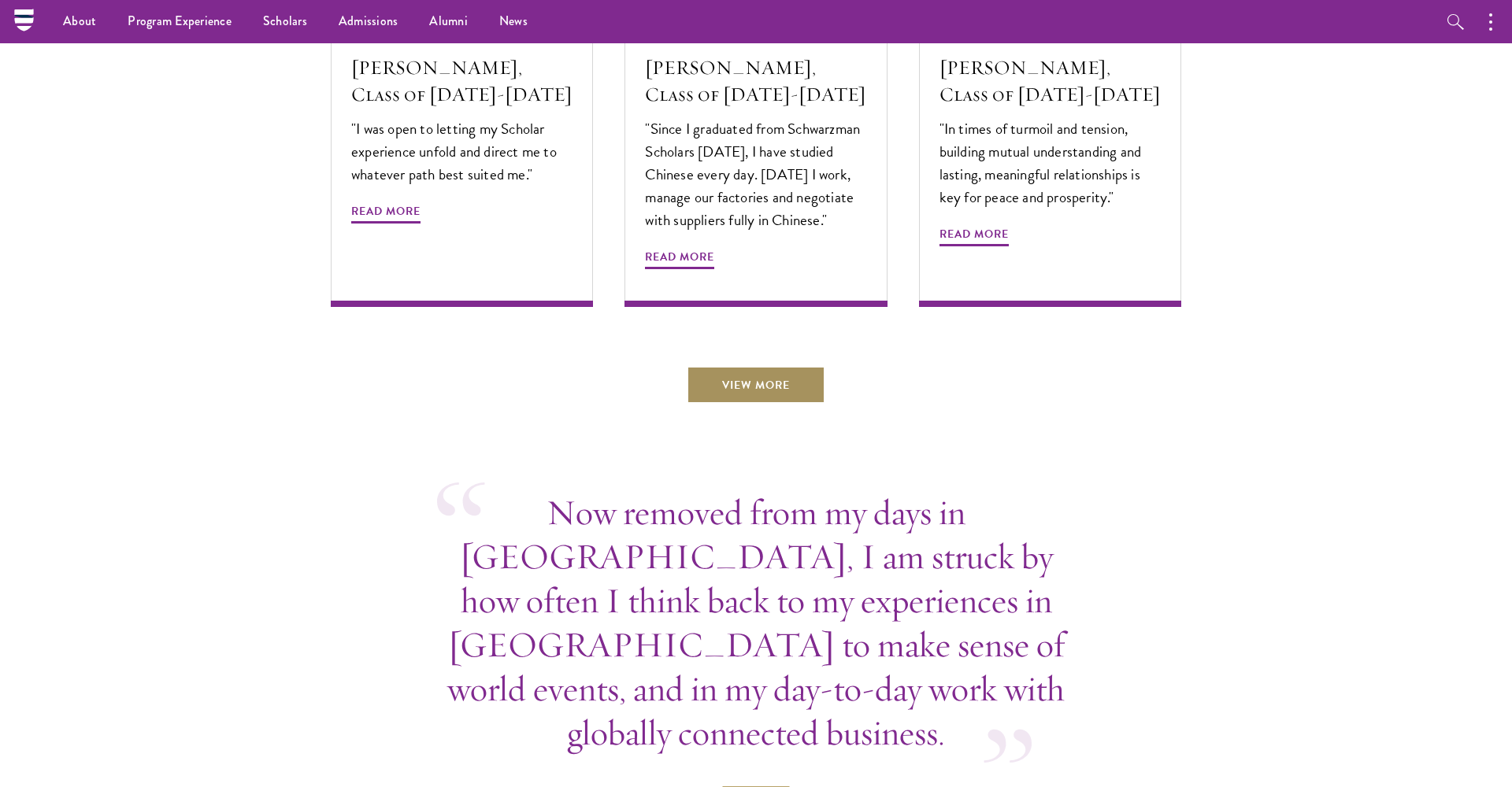
click at [730, 366] on link "View More" at bounding box center [756, 385] width 139 height 38
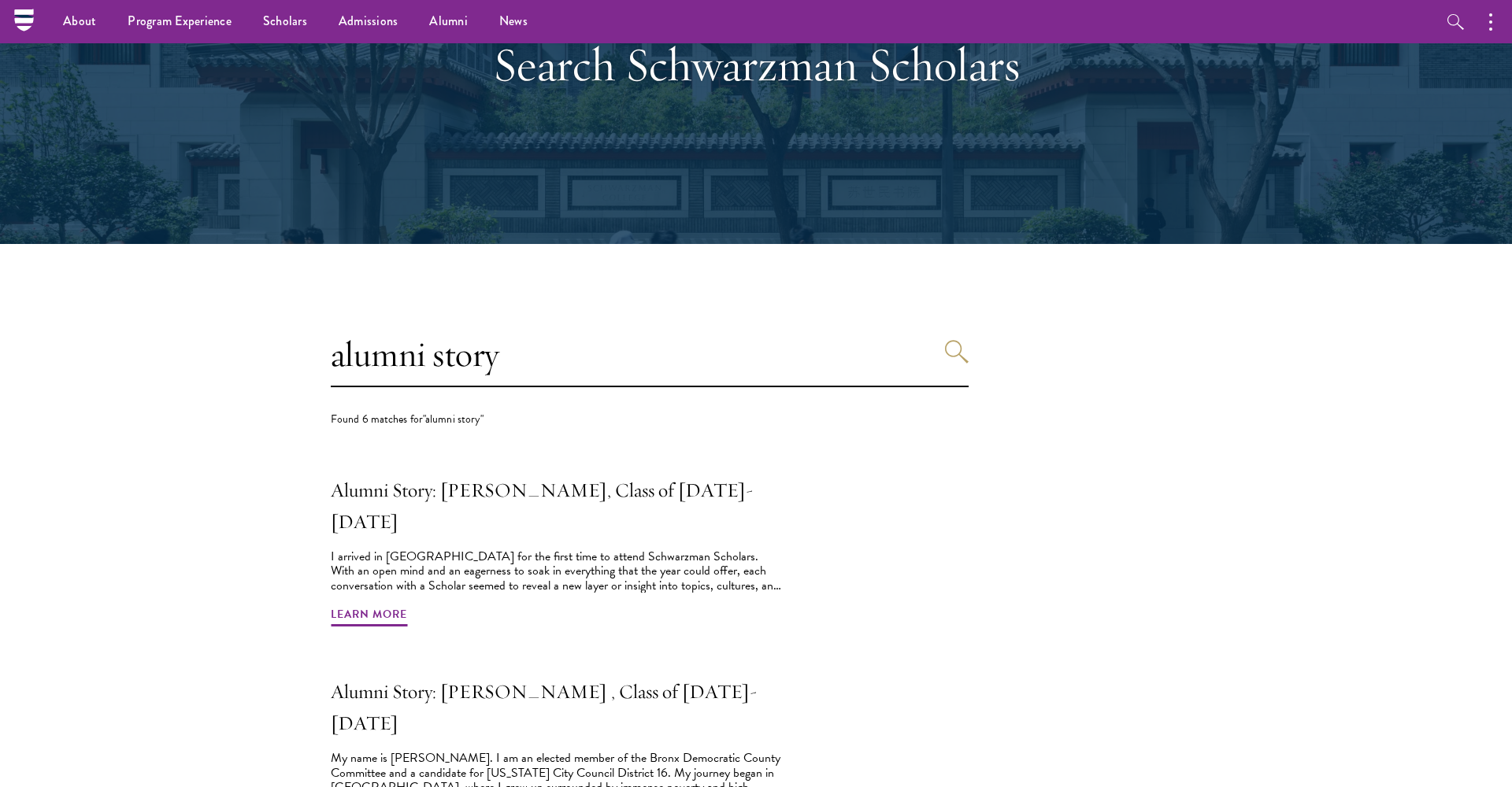
scroll to position [108, 0]
